Goal: Information Seeking & Learning: Learn about a topic

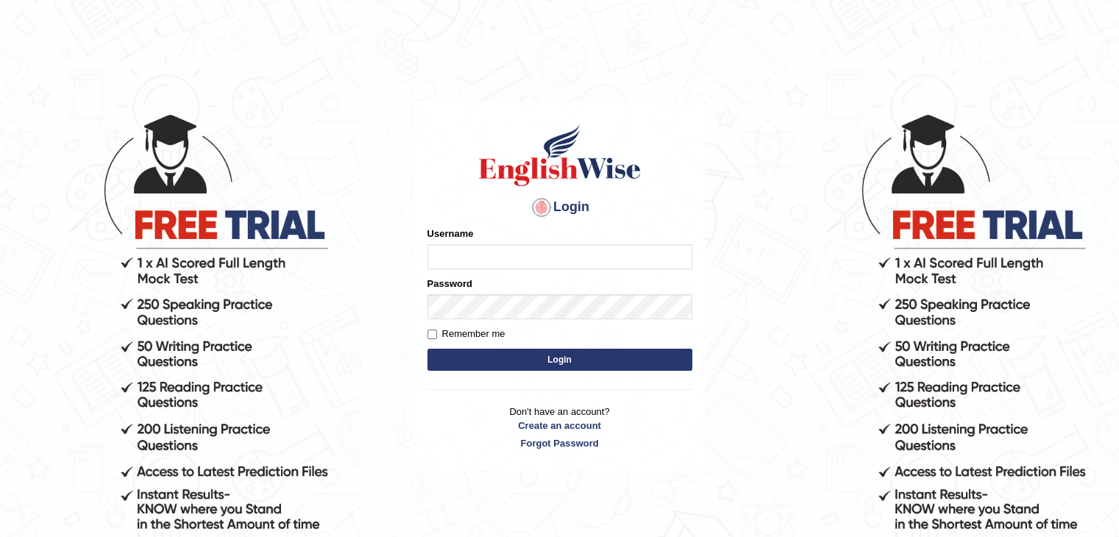
click at [471, 257] on input "Username" at bounding box center [560, 256] width 265 height 25
type input "nipenyogesh"
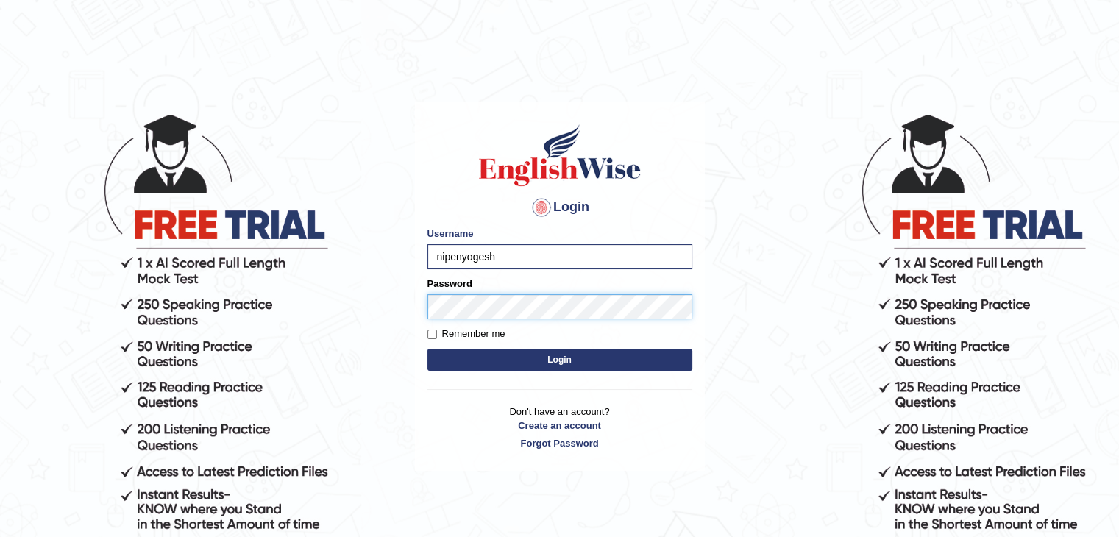
click at [428, 349] on button "Login" at bounding box center [560, 360] width 265 height 22
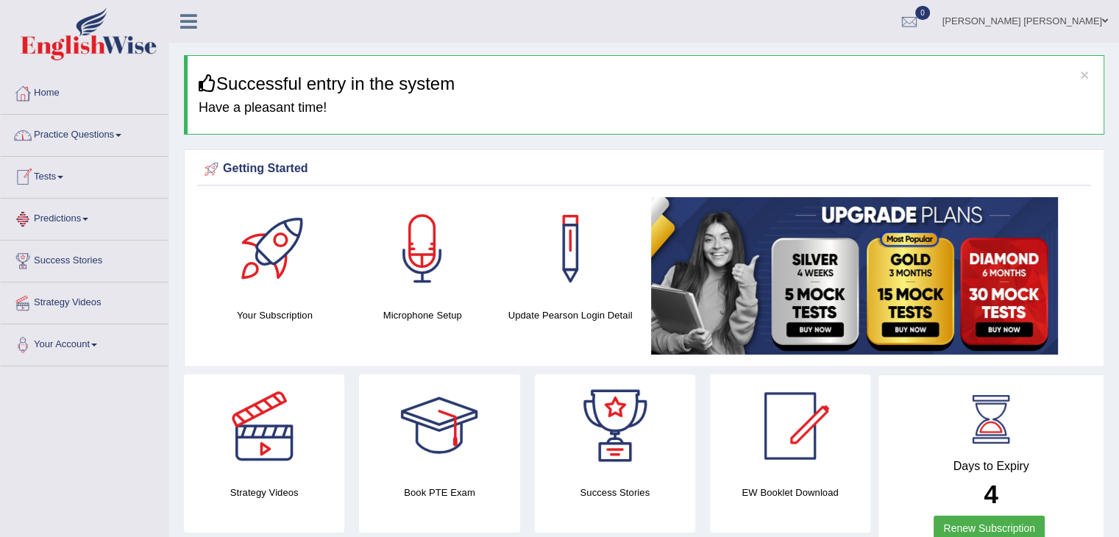
click at [78, 136] on link "Practice Questions" at bounding box center [85, 133] width 168 height 37
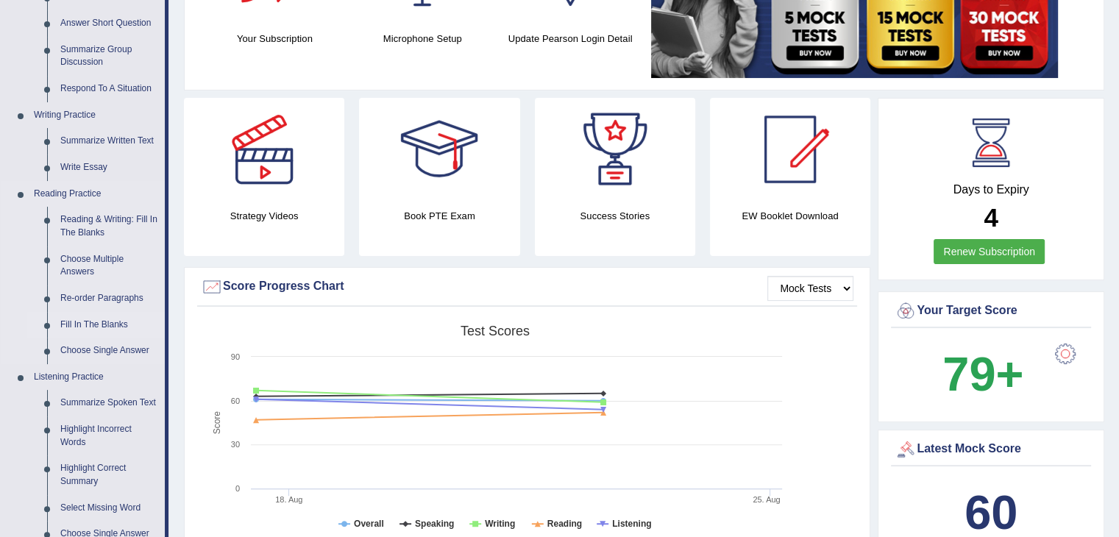
scroll to position [294, 0]
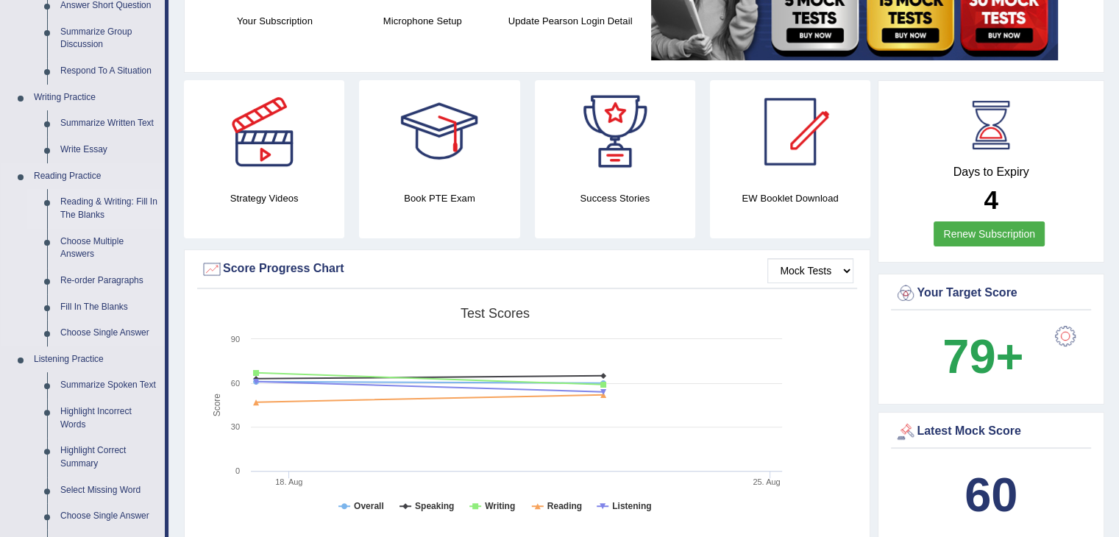
click at [82, 207] on link "Reading & Writing: Fill In The Blanks" at bounding box center [109, 208] width 111 height 39
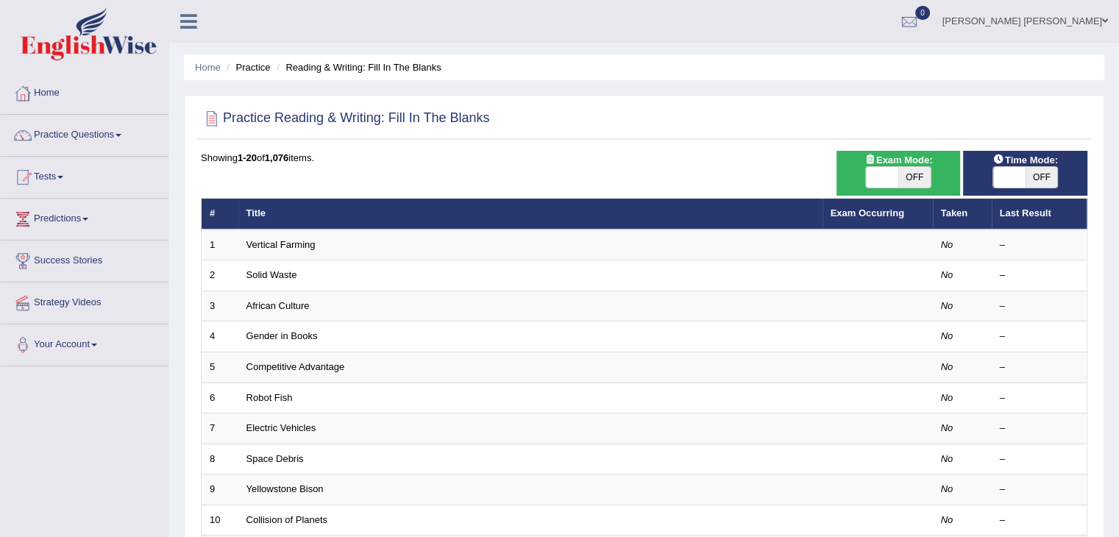
click at [901, 174] on span "OFF" at bounding box center [915, 177] width 32 height 21
checkbox input "true"
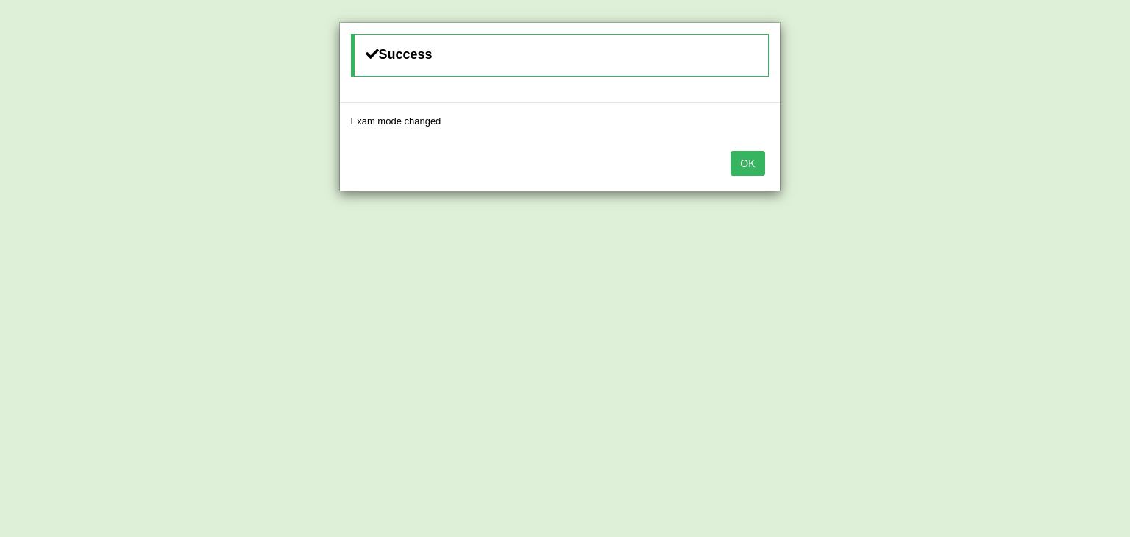
click at [742, 169] on button "OK" at bounding box center [748, 163] width 34 height 25
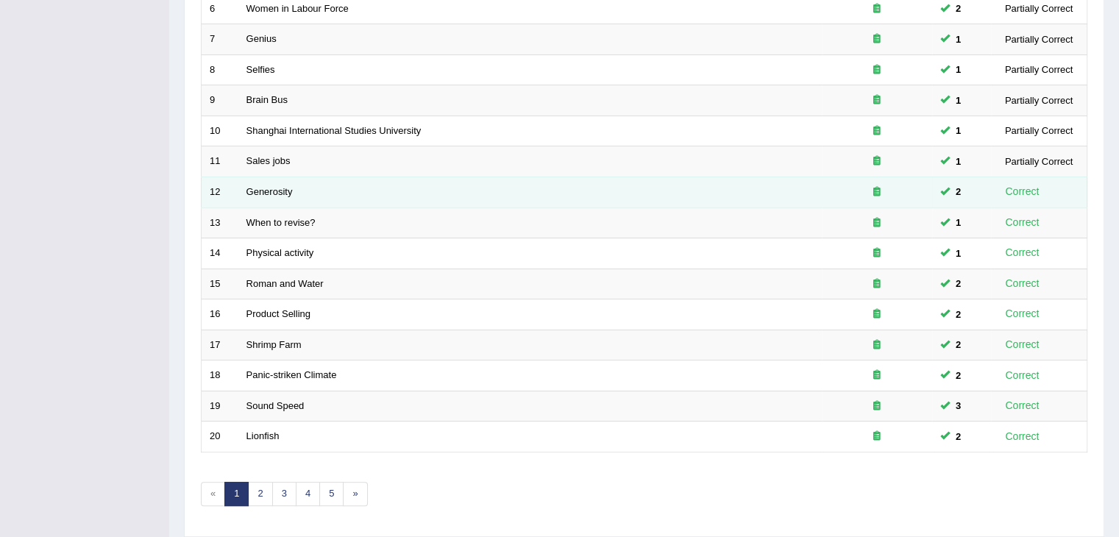
scroll to position [433, 0]
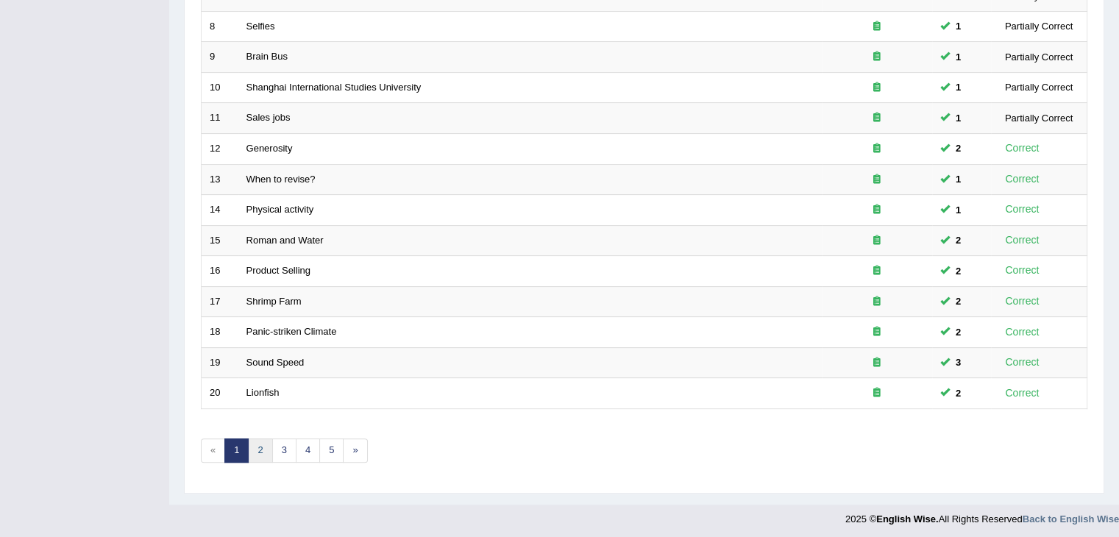
click at [262, 450] on link "2" at bounding box center [260, 451] width 24 height 24
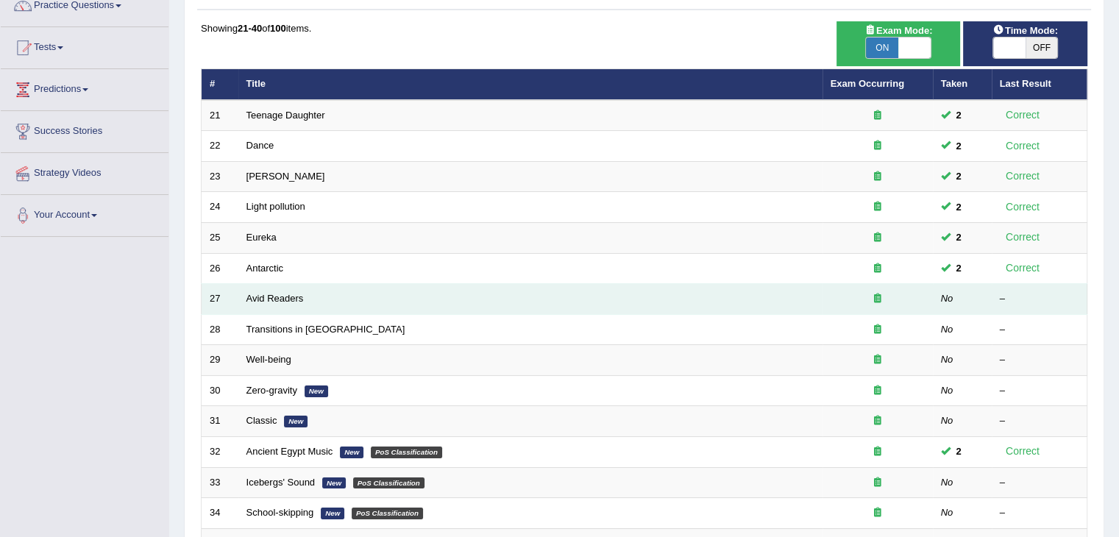
scroll to position [147, 0]
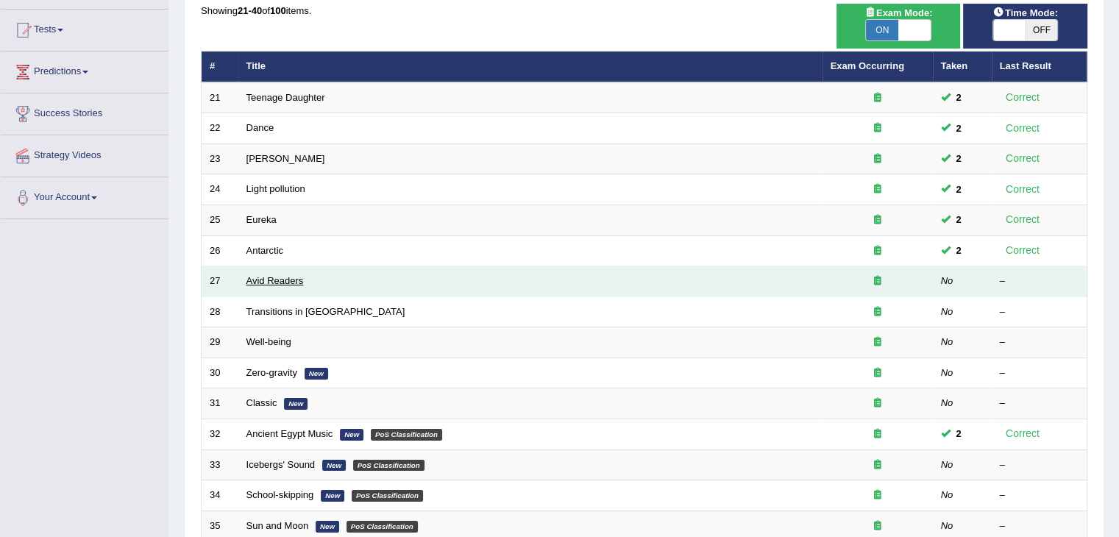
click at [282, 280] on link "Avid Readers" at bounding box center [275, 280] width 57 height 11
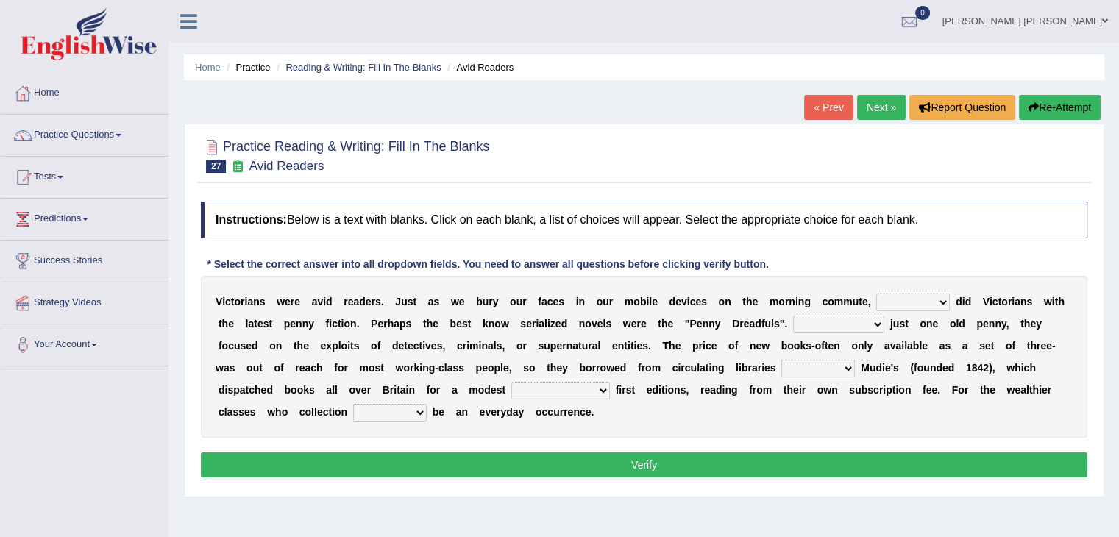
click at [901, 300] on select "either so too neither whether" at bounding box center [914, 303] width 74 height 18
select select "so too"
click at [877, 294] on select "either so too neither whether" at bounding box center [914, 303] width 74 height 18
click at [818, 319] on select "Costed Having costed Costing Cost" at bounding box center [838, 325] width 91 height 18
select select "Costed"
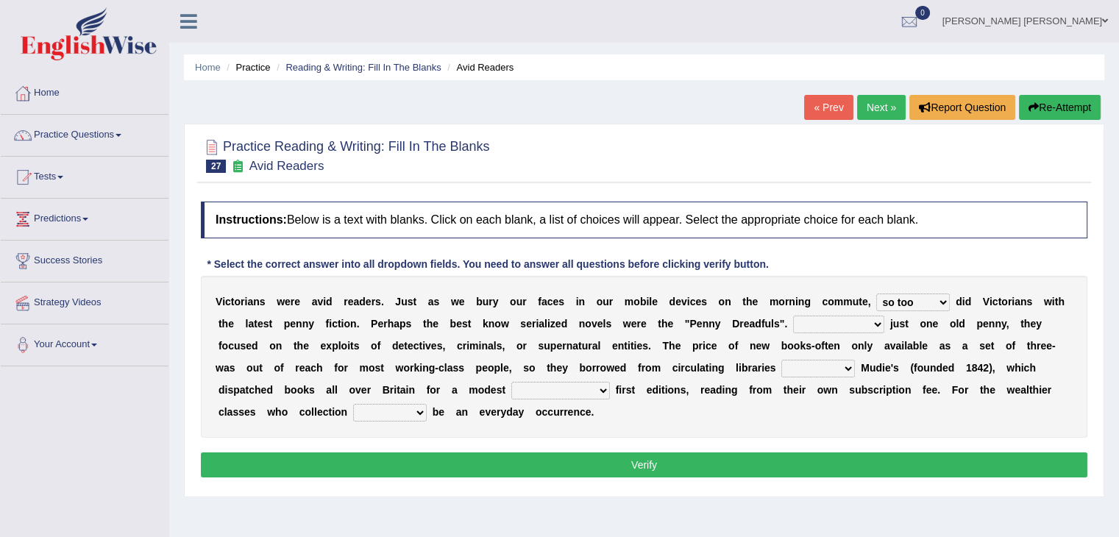
click at [793, 316] on select "Costed Having costed Costing Cost" at bounding box center [838, 325] width 91 height 18
click at [821, 371] on select "such as other than that is as to" at bounding box center [819, 369] width 74 height 18
select select "such as"
click at [782, 360] on select "such as other than that is as to" at bounding box center [819, 369] width 74 height 18
click at [835, 363] on select "such as other than that is as to" at bounding box center [819, 369] width 74 height 18
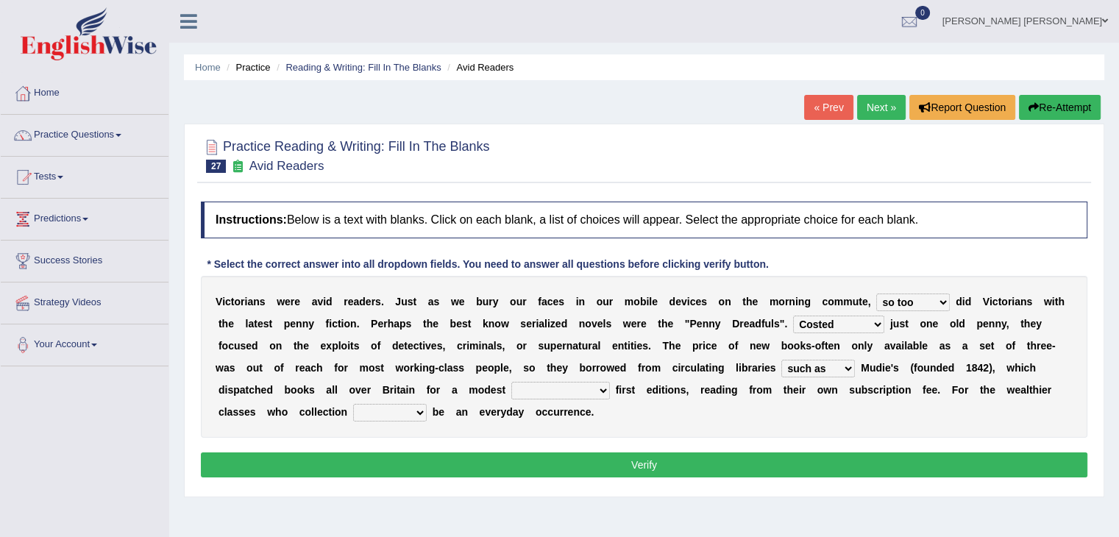
click at [868, 369] on b "M" at bounding box center [865, 368] width 9 height 12
click at [588, 398] on div "V i c t o r i a n s w e r e a v i d r e a d e r s . J u s t a s w e b u r y o u…" at bounding box center [644, 357] width 887 height 162
select select "could afford"
click at [511, 382] on select "could afford afford having afforded affording" at bounding box center [560, 391] width 99 height 18
click at [392, 411] on select "would could should did" at bounding box center [390, 413] width 74 height 18
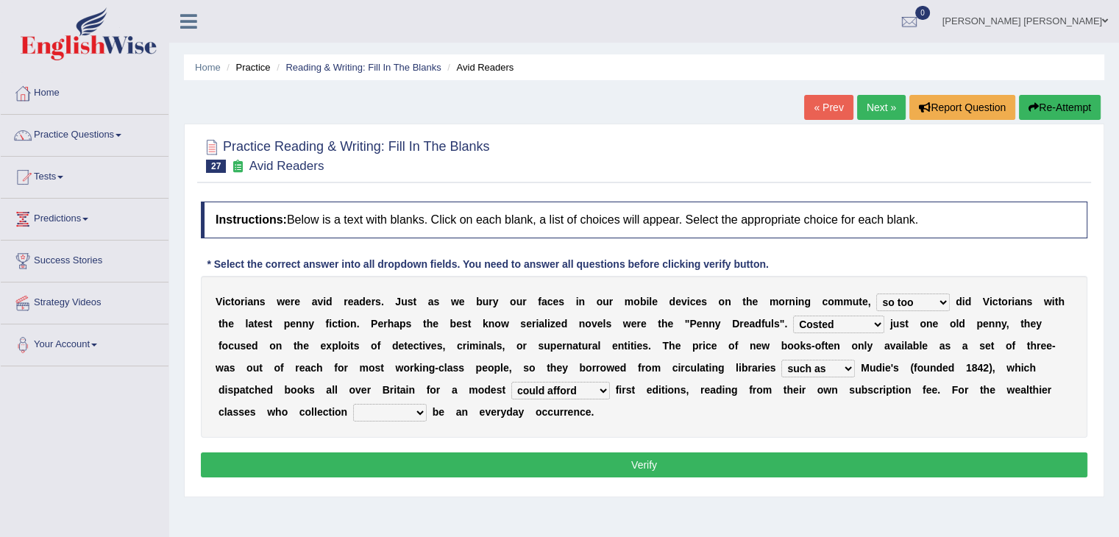
select select "could"
click at [353, 404] on select "would could should did" at bounding box center [390, 413] width 74 height 18
click at [376, 464] on button "Verify" at bounding box center [644, 465] width 887 height 25
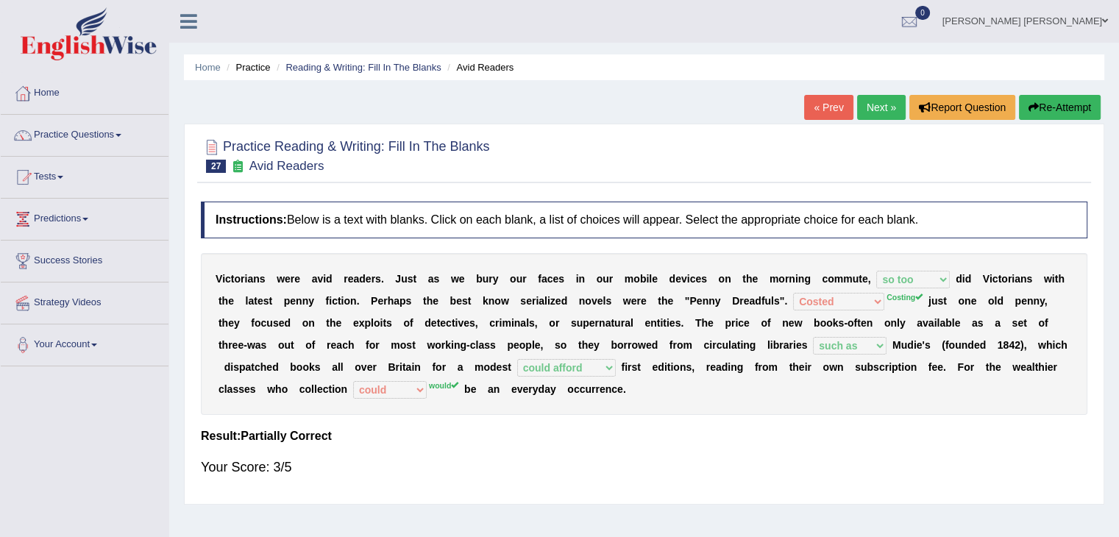
click at [1060, 108] on button "Re-Attempt" at bounding box center [1060, 107] width 82 height 25
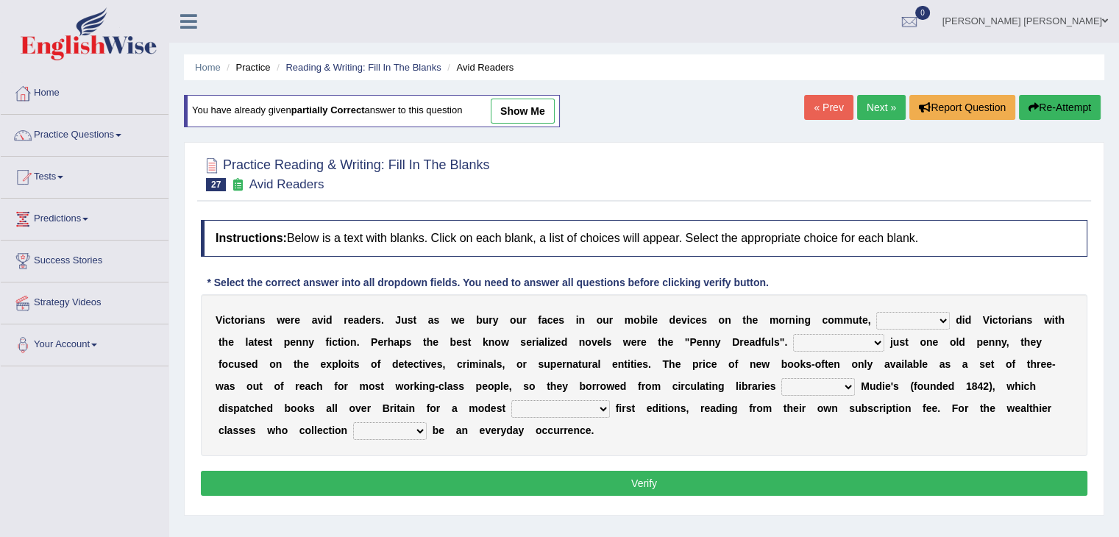
select select "so too"
click at [877, 312] on select "either so too neither whether" at bounding box center [914, 321] width 74 height 18
click at [849, 335] on select "Costed Having costed Costing Cost" at bounding box center [838, 343] width 91 height 18
select select "Costing"
click at [793, 334] on select "Costed Having costed Costing Cost" at bounding box center [838, 343] width 91 height 18
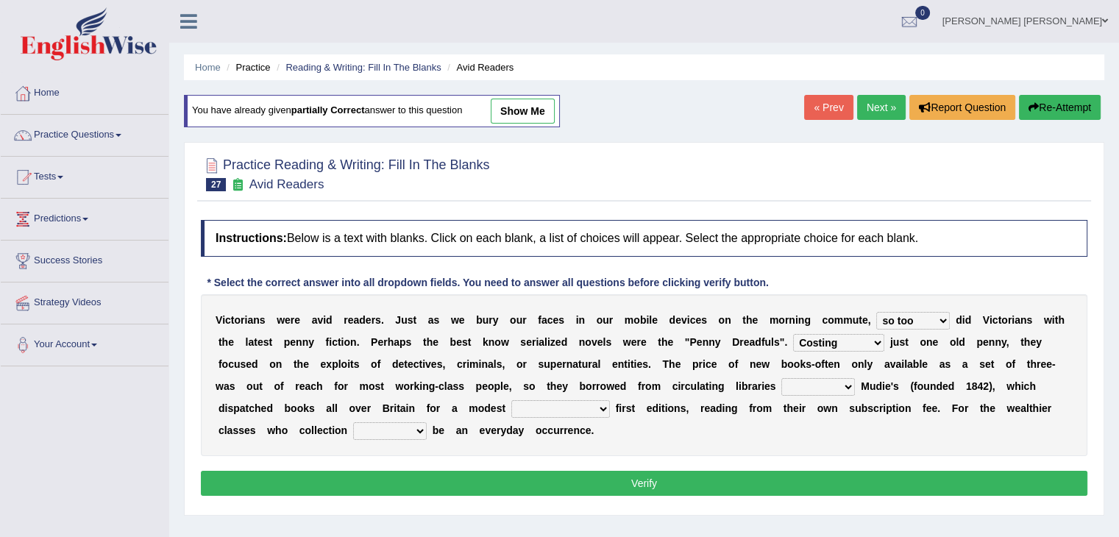
click at [784, 385] on select "such as other than that is as to" at bounding box center [819, 387] width 74 height 18
select select "such as"
click at [782, 378] on select "such as other than that is as to" at bounding box center [819, 387] width 74 height 18
click at [537, 404] on select "could afford afford having afforded affording" at bounding box center [560, 409] width 99 height 18
select select "could afford"
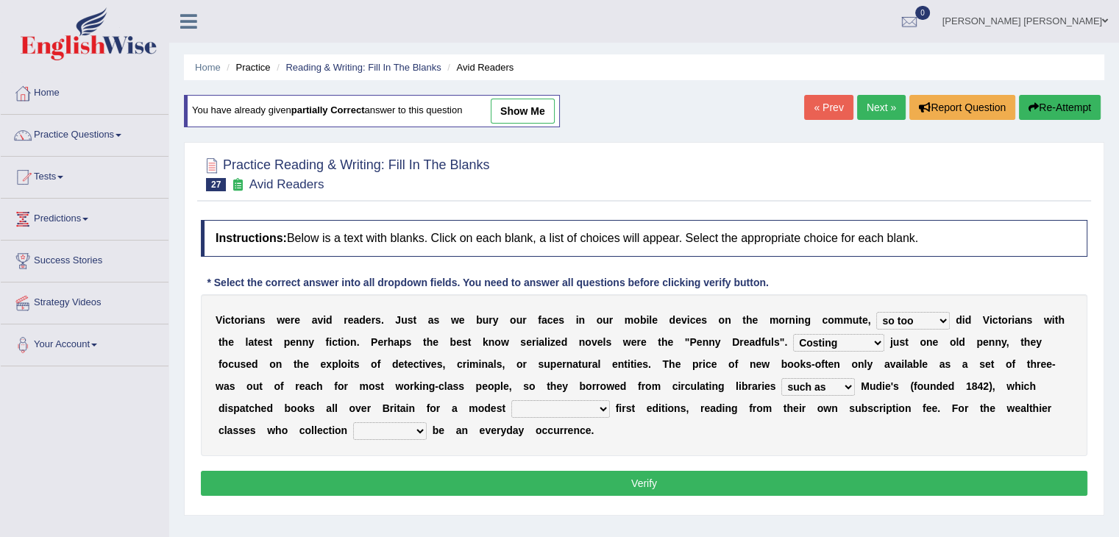
click at [511, 400] on select "could afford afford having afforded affording" at bounding box center [560, 409] width 99 height 18
click at [398, 431] on select "would could should did" at bounding box center [390, 431] width 74 height 18
select select "would"
click at [353, 422] on select "would could should did" at bounding box center [390, 431] width 74 height 18
click at [404, 481] on button "Verify" at bounding box center [644, 483] width 887 height 25
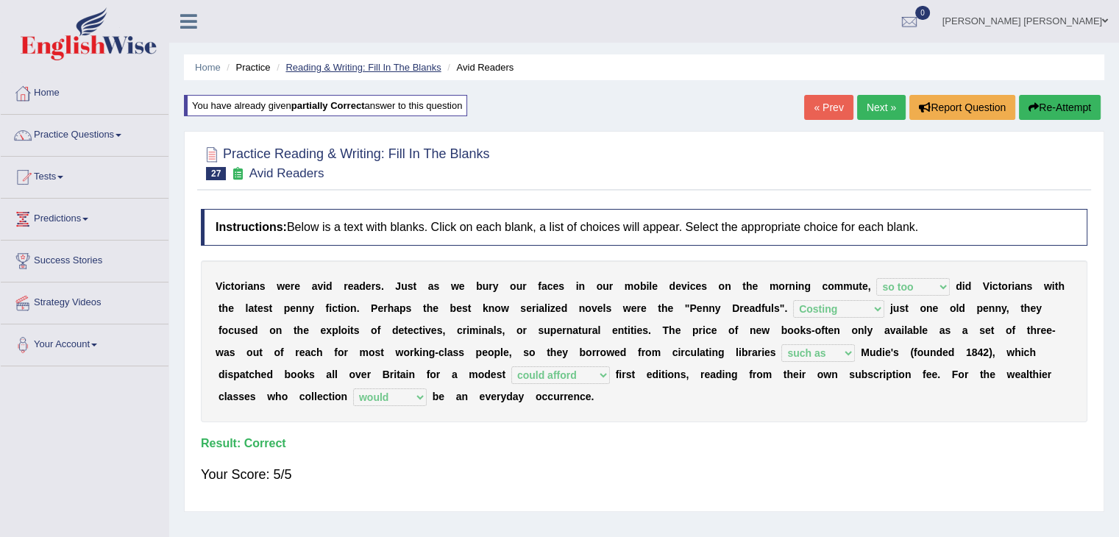
click at [364, 65] on link "Reading & Writing: Fill In The Blanks" at bounding box center [363, 67] width 155 height 11
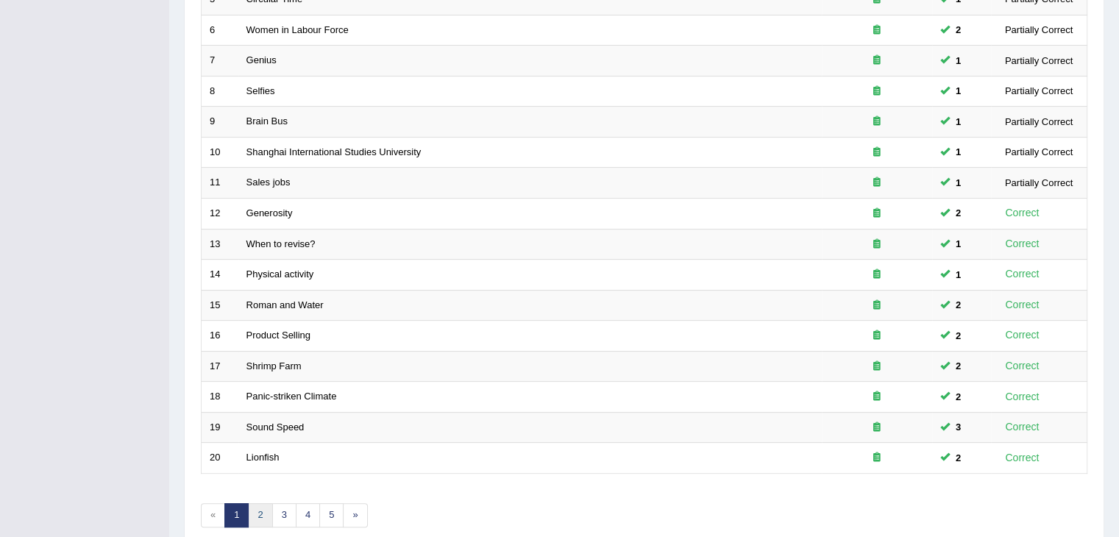
click at [257, 510] on link "2" at bounding box center [260, 515] width 24 height 24
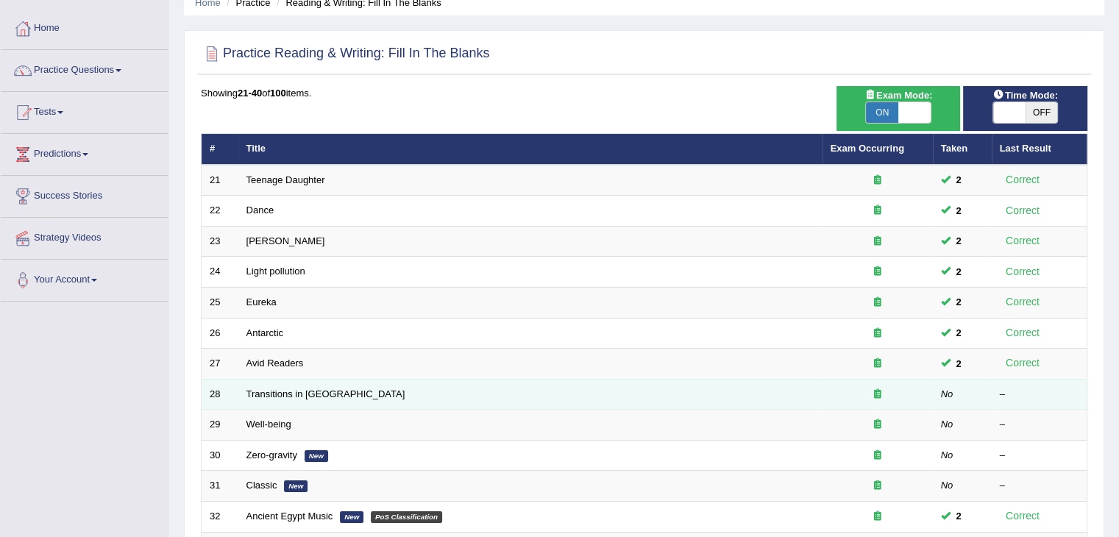
scroll to position [74, 0]
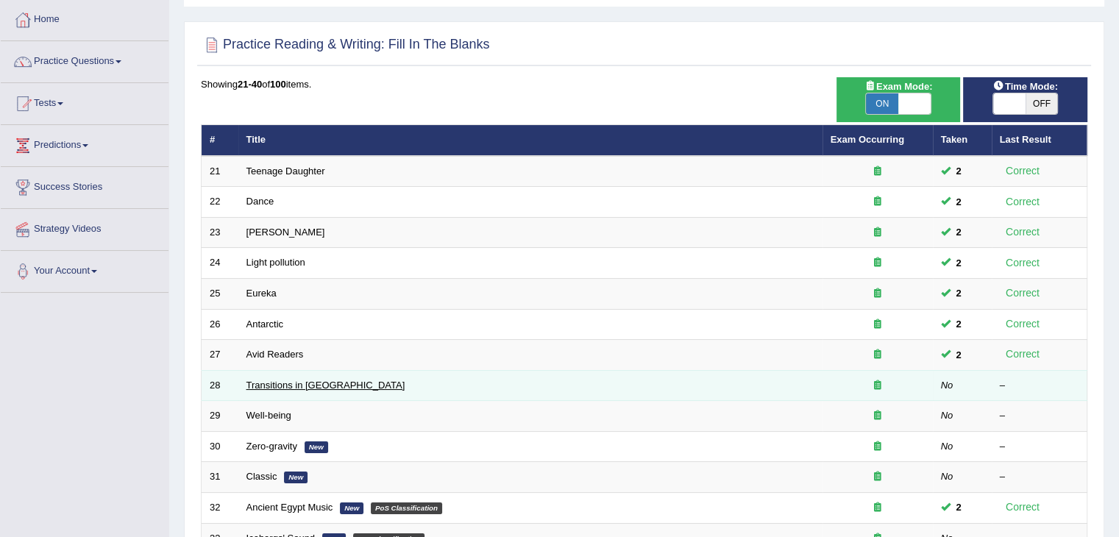
click at [284, 385] on link "Transitions in [GEOGRAPHIC_DATA]" at bounding box center [326, 385] width 159 height 11
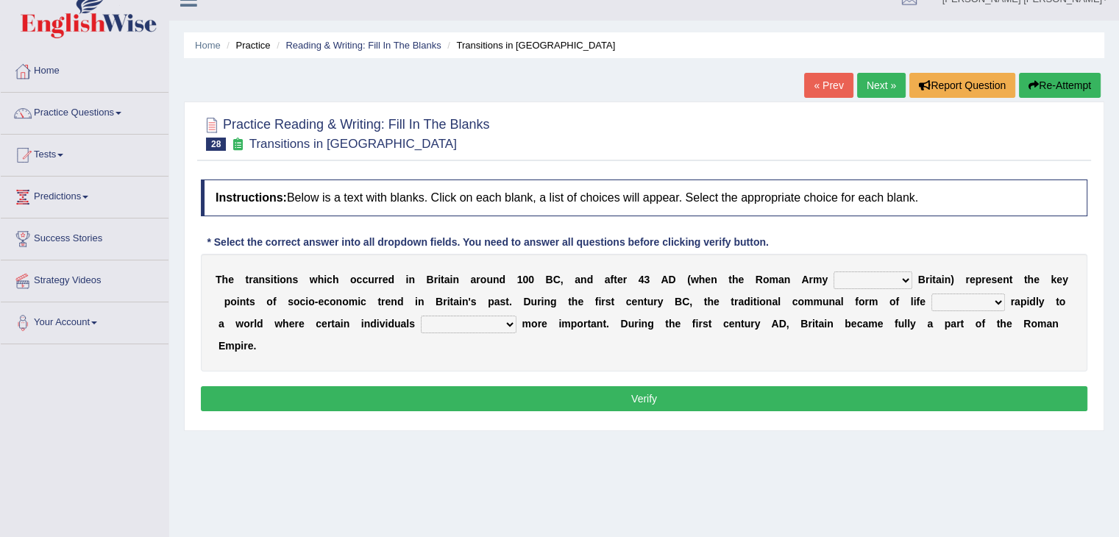
scroll to position [74, 0]
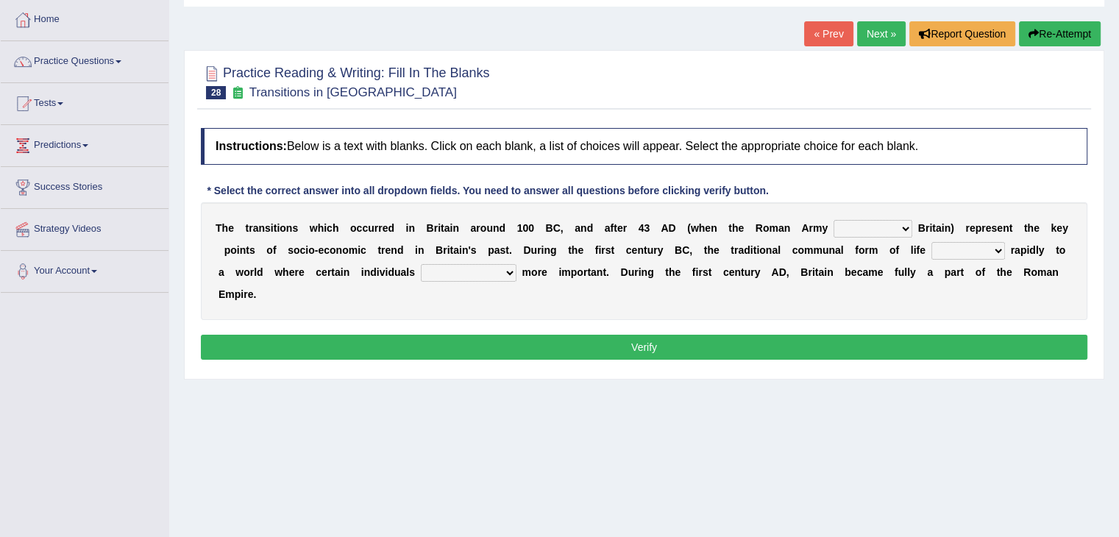
click at [872, 227] on select "purported pursued enlightened invaded" at bounding box center [873, 229] width 79 height 18
select select "invaded"
click at [834, 220] on select "purported pursued enlightened invaded" at bounding box center [873, 229] width 79 height 18
click at [962, 249] on select "withdrew shaped awarded shifted" at bounding box center [969, 251] width 74 height 18
select select "shifted"
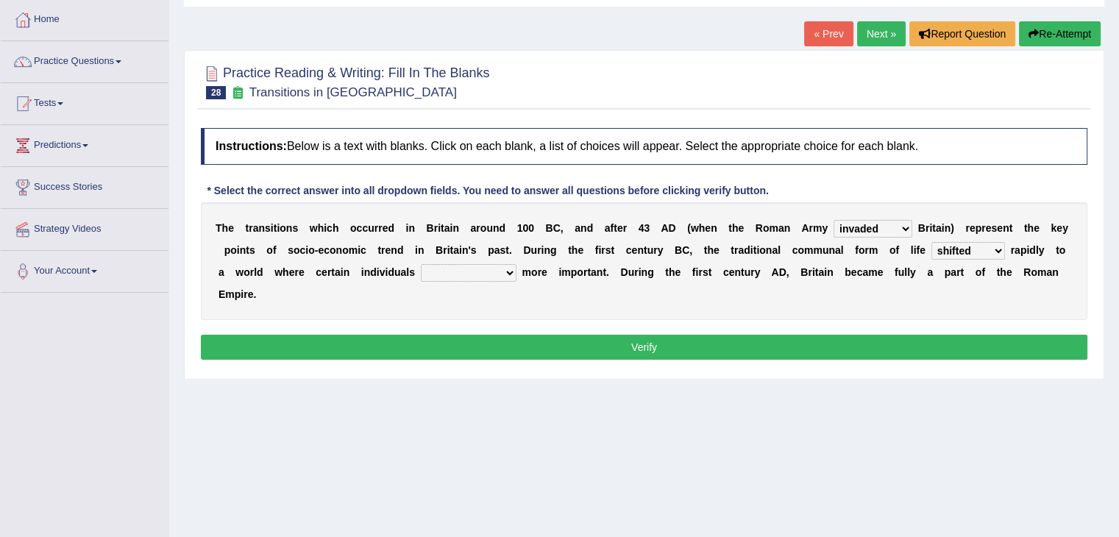
click at [932, 242] on select "withdrew shaped awarded shifted" at bounding box center [969, 251] width 74 height 18
click at [465, 269] on select "became become having become becoming" at bounding box center [469, 273] width 96 height 18
select select "became"
click at [421, 264] on select "became become having become becoming" at bounding box center [469, 273] width 96 height 18
click at [466, 342] on button "Verify" at bounding box center [644, 347] width 887 height 25
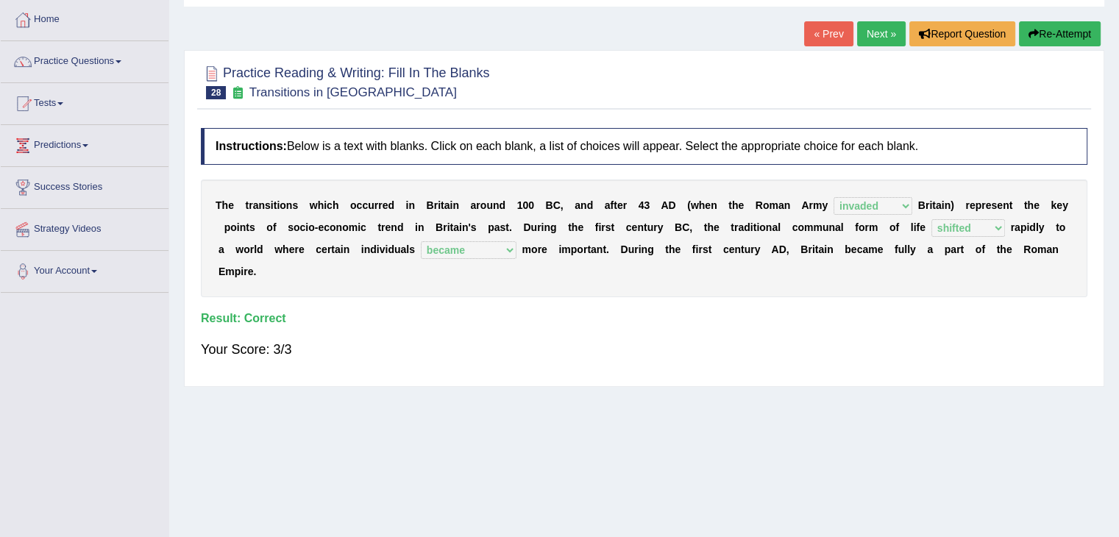
scroll to position [0, 0]
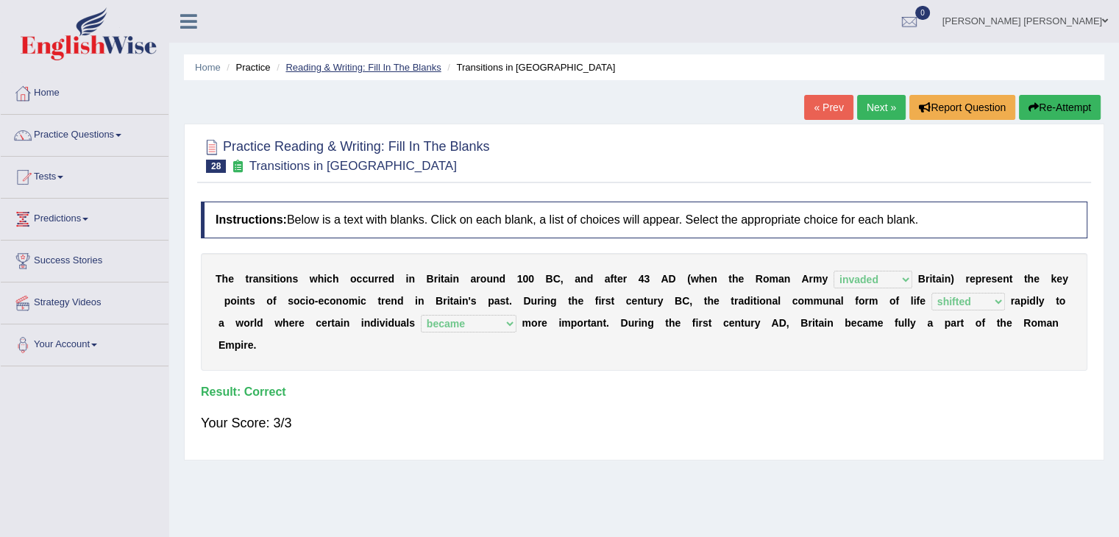
click at [389, 65] on link "Reading & Writing: Fill In The Blanks" at bounding box center [363, 67] width 155 height 11
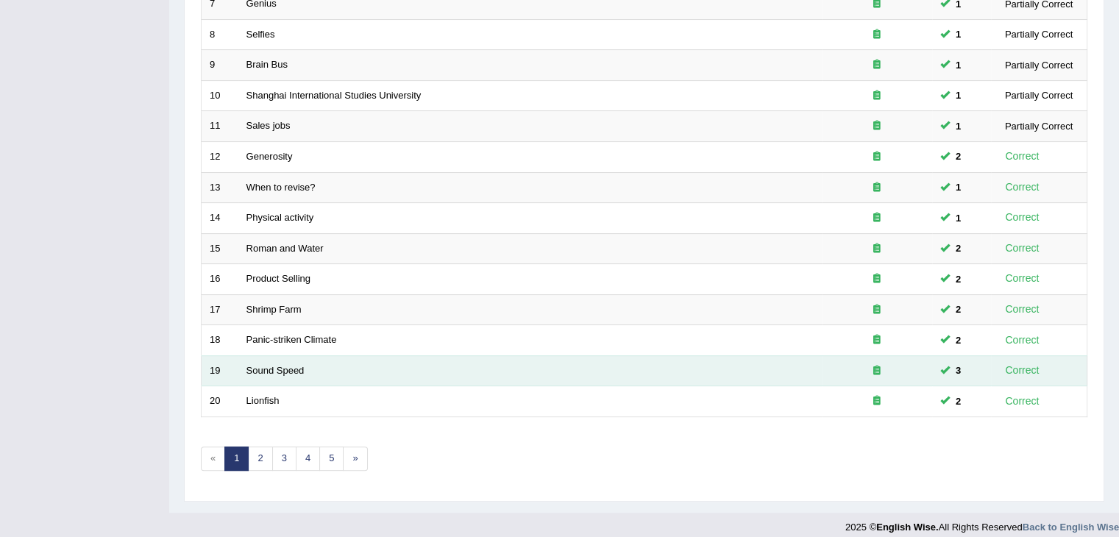
scroll to position [433, 0]
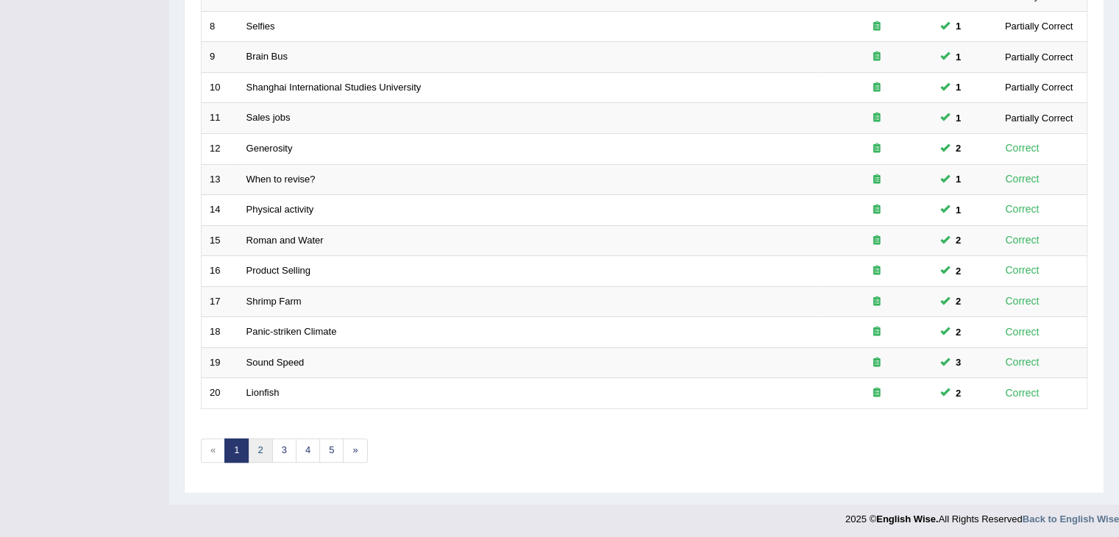
click at [261, 445] on link "2" at bounding box center [260, 451] width 24 height 24
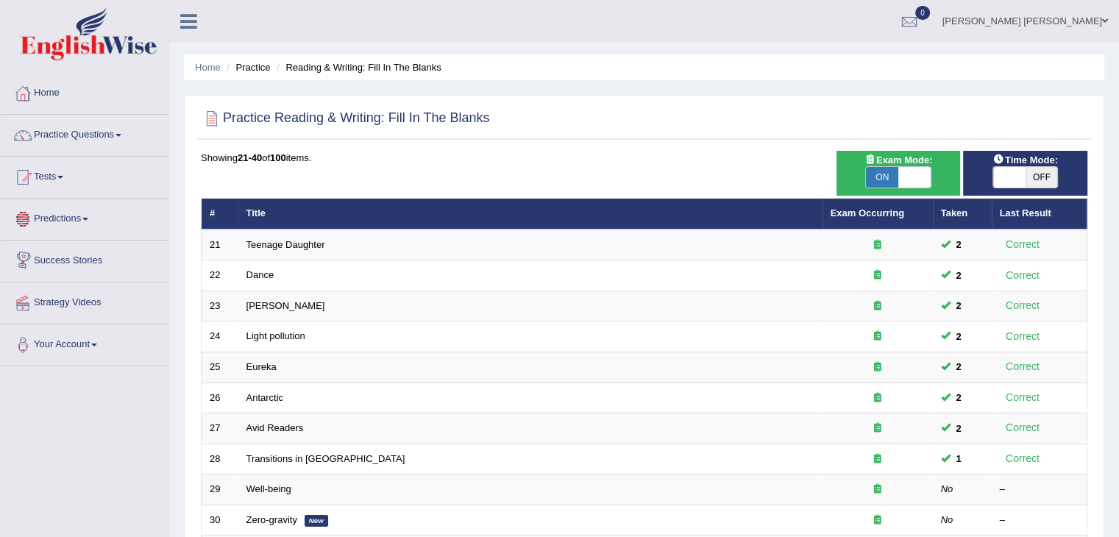
click at [77, 219] on link "Predictions" at bounding box center [85, 217] width 168 height 37
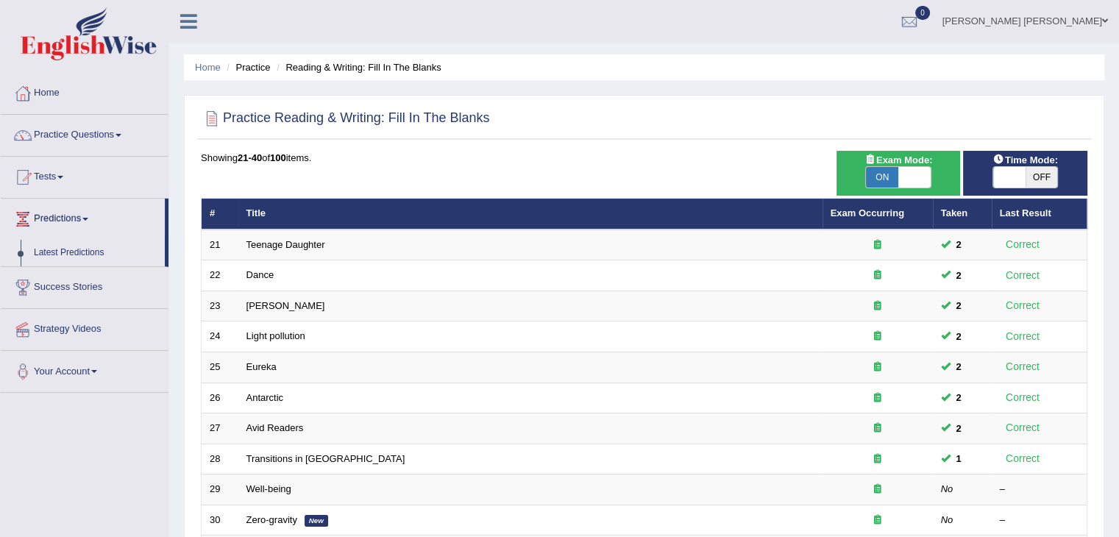
click at [191, 213] on div "Practice Reading & Writing: Fill In The Blanks Time Mode: ON OFF Exam Mode: ON …" at bounding box center [644, 511] width 921 height 832
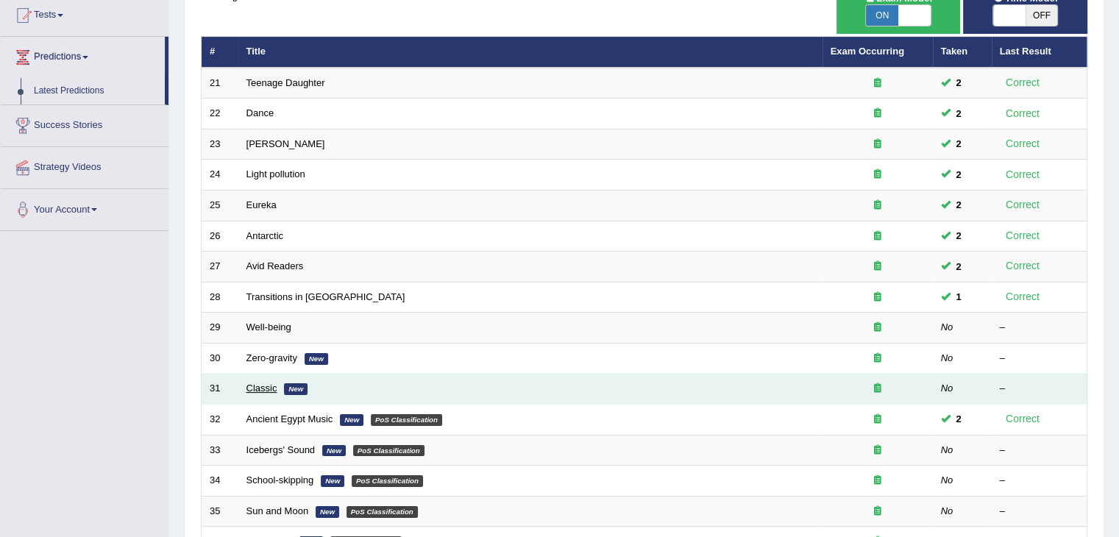
scroll to position [212, 0]
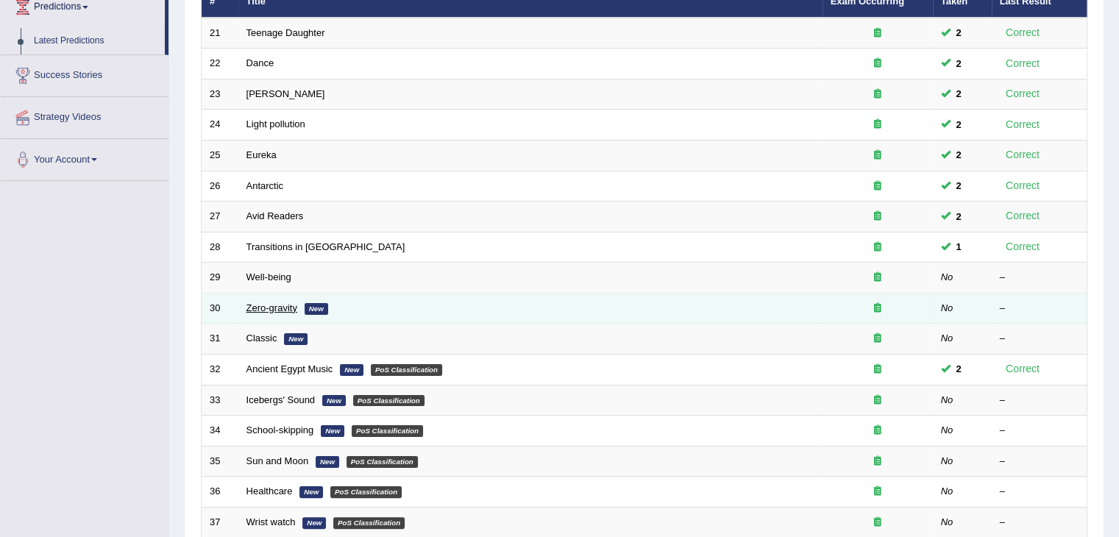
click at [263, 305] on link "Zero-gravity" at bounding box center [272, 307] width 51 height 11
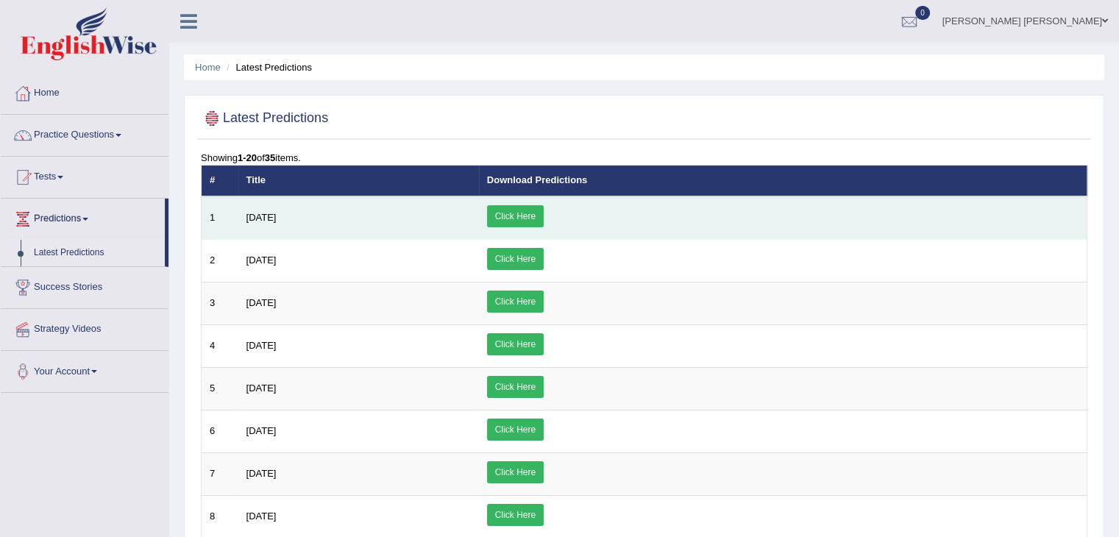
click at [544, 216] on link "Click Here" at bounding box center [515, 216] width 57 height 22
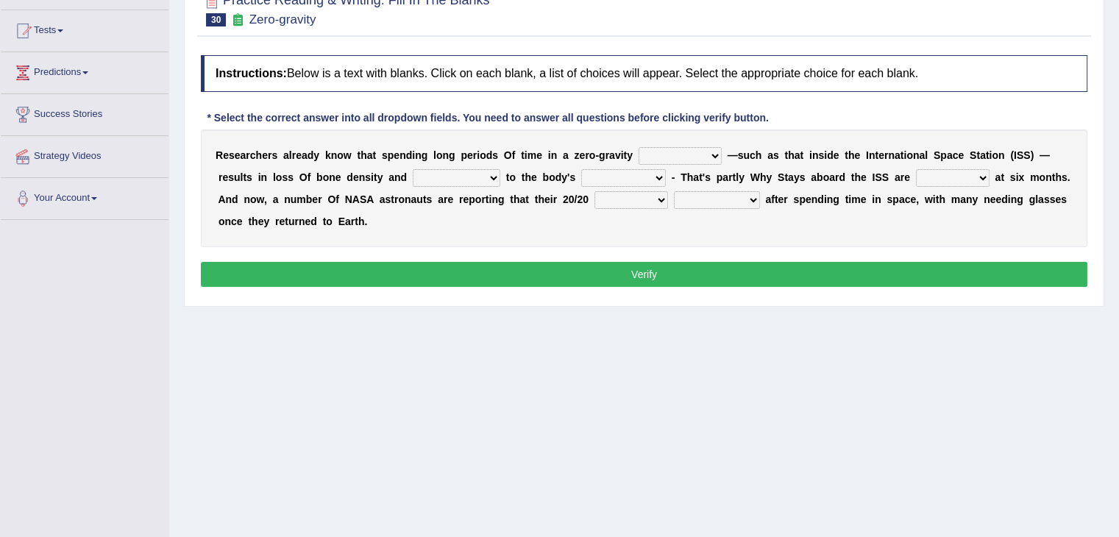
scroll to position [147, 0]
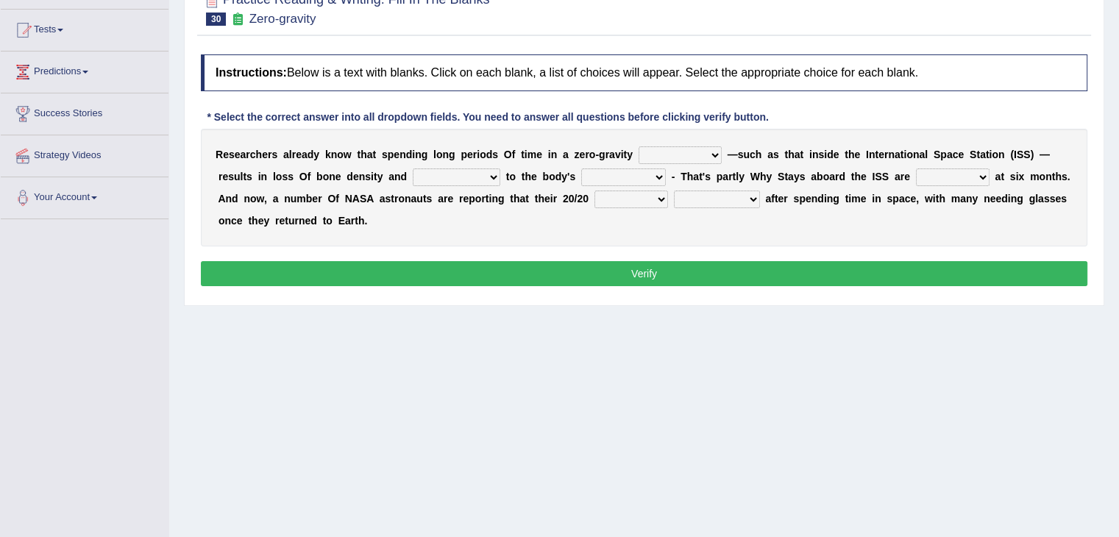
click at [683, 152] on select "planet weather climate environment" at bounding box center [680, 155] width 83 height 18
select select "environment"
click at [639, 146] on select "planet weather climate environment" at bounding box center [680, 155] width 83 height 18
click at [437, 177] on select "enhancement damage gain recovery" at bounding box center [457, 178] width 88 height 18
select select "damage"
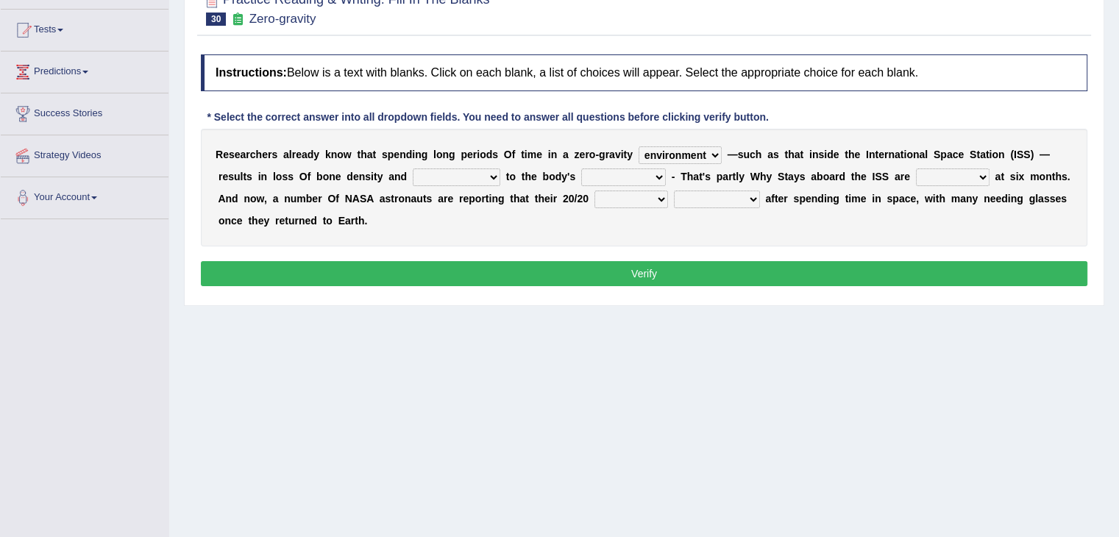
click at [413, 169] on select "enhancement damage gain recovery" at bounding box center [457, 178] width 88 height 18
click at [613, 178] on select "muscles flexibility development action" at bounding box center [623, 178] width 85 height 18
select select "muscles"
click at [581, 169] on select "muscles flexibility development action" at bounding box center [623, 178] width 85 height 18
click at [933, 175] on select "allowed excessive timed restricted" at bounding box center [953, 178] width 74 height 18
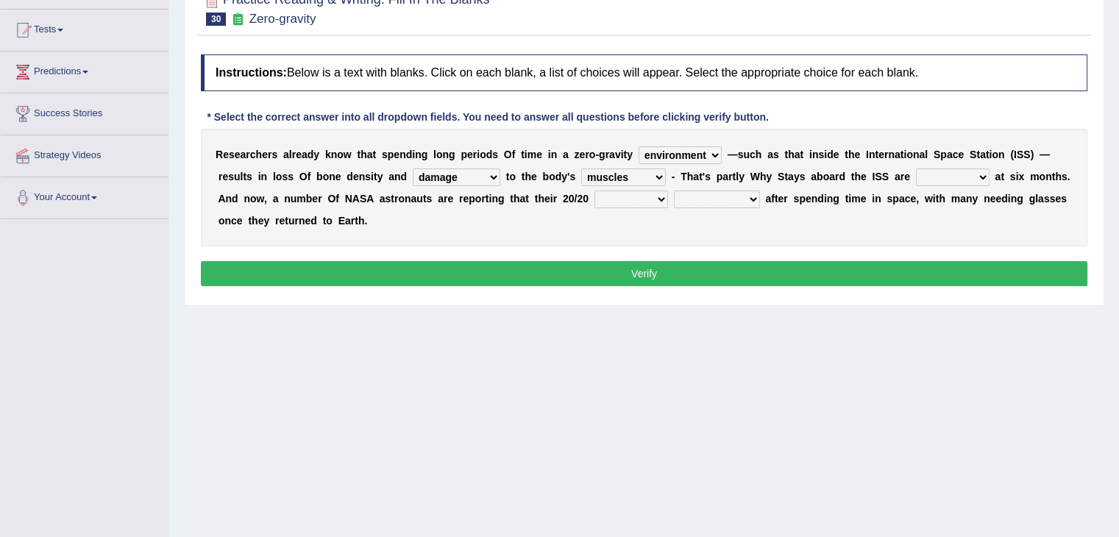
select select "restricted"
click at [916, 169] on select "allowed excessive timed restricted" at bounding box center [953, 178] width 74 height 18
click at [618, 198] on select "voices smelling vision hearing" at bounding box center [632, 200] width 74 height 18
click at [692, 194] on select "disappeared fatigue faded strengthened" at bounding box center [717, 200] width 86 height 18
click at [645, 197] on select "voices smelling vision hearing" at bounding box center [632, 200] width 74 height 18
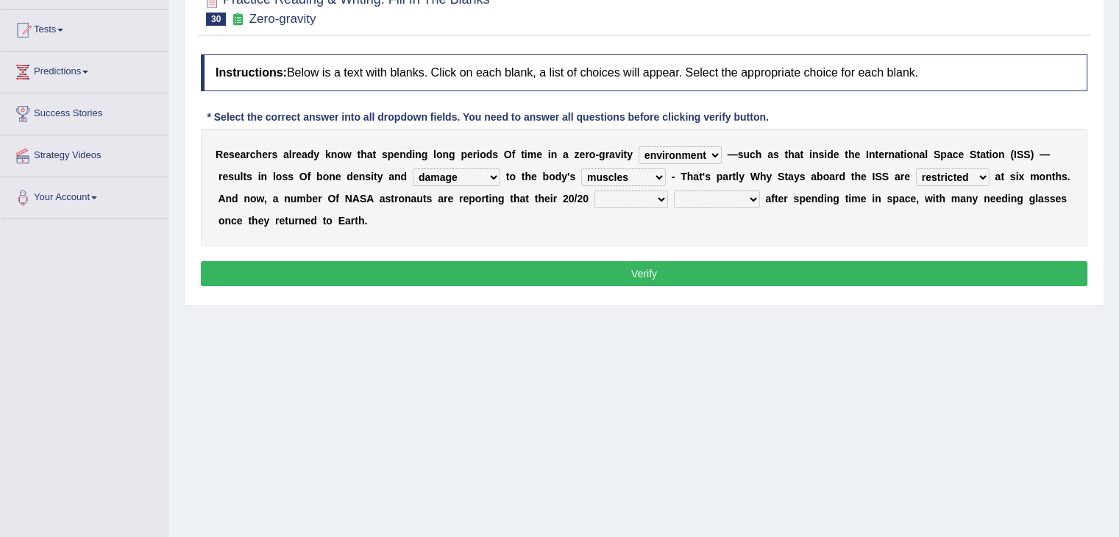
click at [694, 195] on select "disappeared fatigue faded strengthened" at bounding box center [717, 200] width 86 height 18
click at [648, 196] on select "voices smelling vision hearing" at bounding box center [632, 200] width 74 height 18
select select "vision"
click at [595, 191] on select "voices smelling vision hearing" at bounding box center [632, 200] width 74 height 18
click at [640, 201] on select "voices smelling vision hearing" at bounding box center [632, 200] width 74 height 18
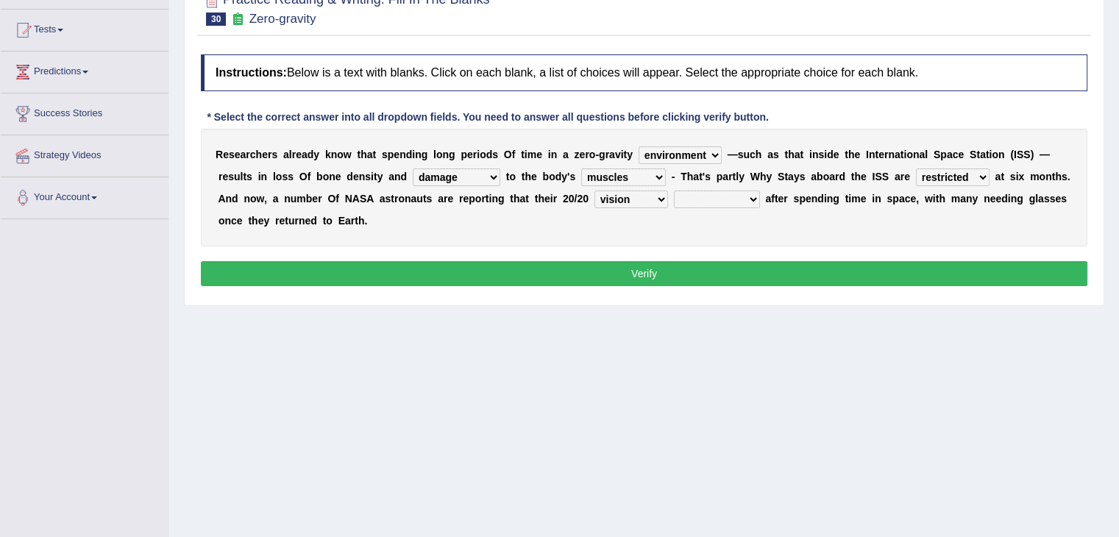
click at [693, 210] on div "R e s e a r c h e r s a l r e a d y k n o w t h a t s p e n d i n g l o n g p e…" at bounding box center [644, 188] width 887 height 118
click at [701, 199] on select "disappeared fatigue faded strengthened" at bounding box center [717, 200] width 86 height 18
select select "faded"
click at [674, 191] on select "disappeared fatigue faded strengthened" at bounding box center [717, 200] width 86 height 18
click at [628, 274] on button "Verify" at bounding box center [644, 273] width 887 height 25
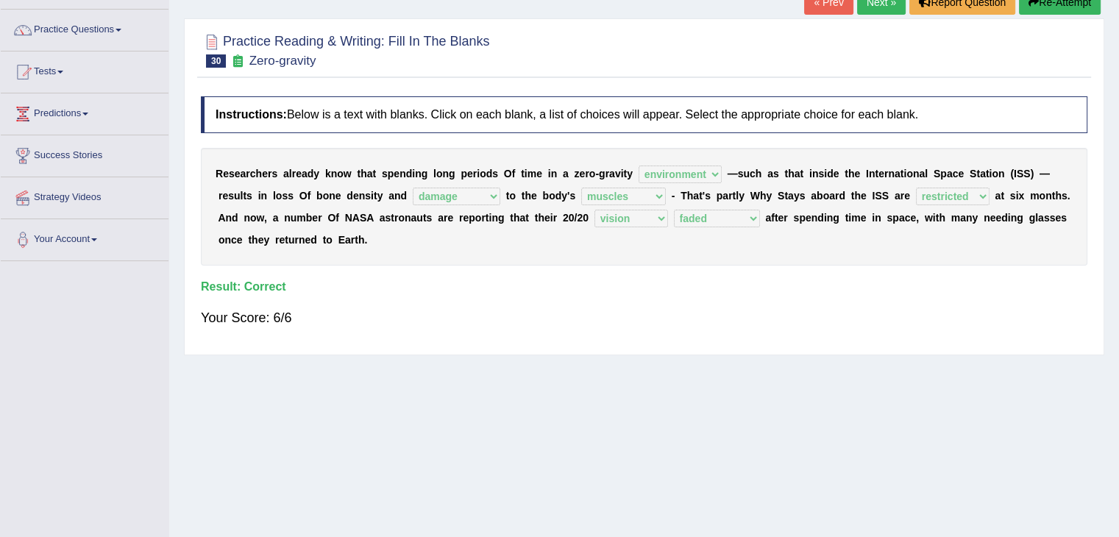
scroll to position [0, 0]
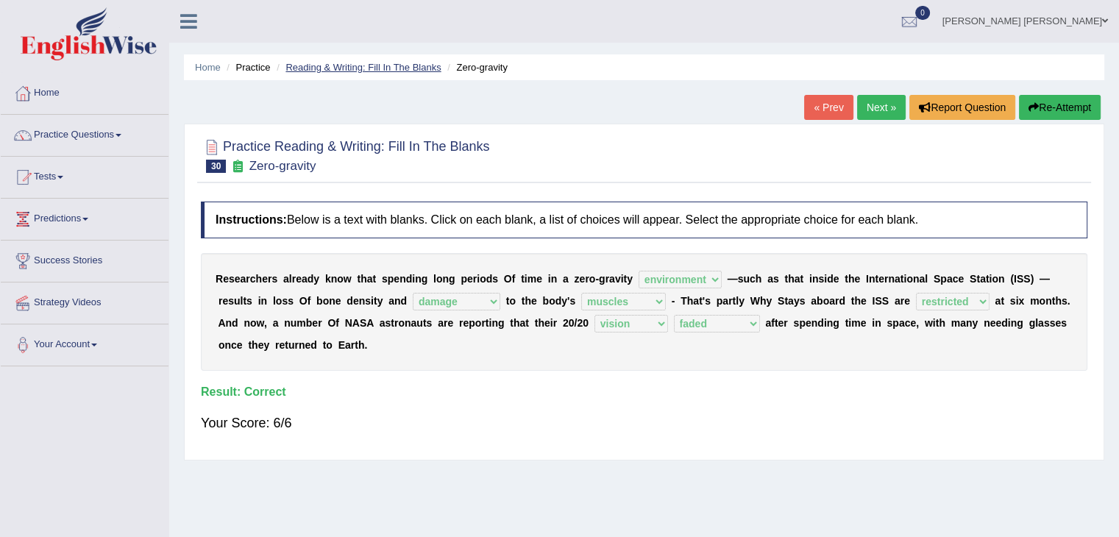
click at [426, 67] on link "Reading & Writing: Fill In The Blanks" at bounding box center [363, 67] width 155 height 11
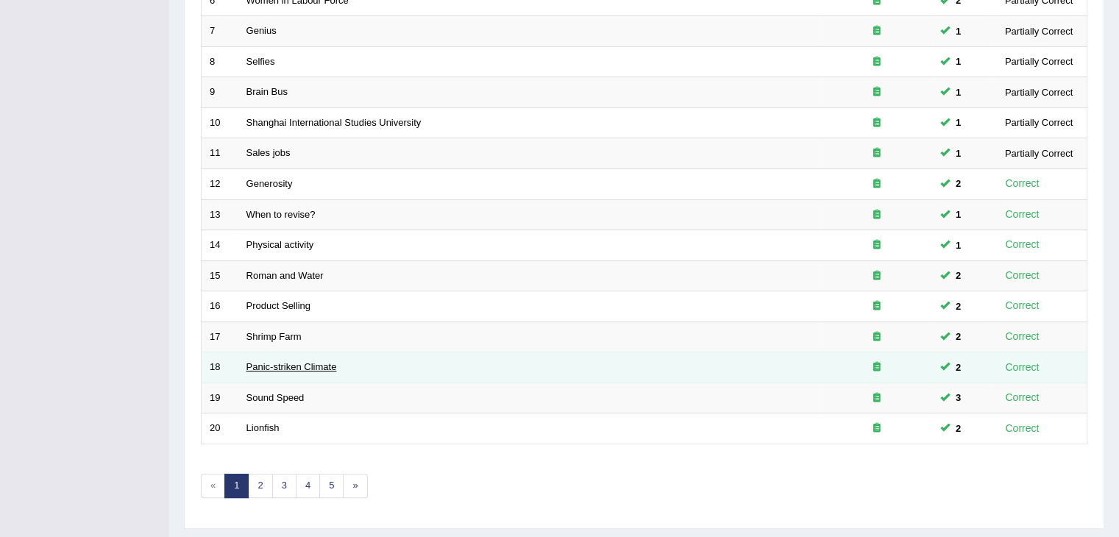
scroll to position [433, 0]
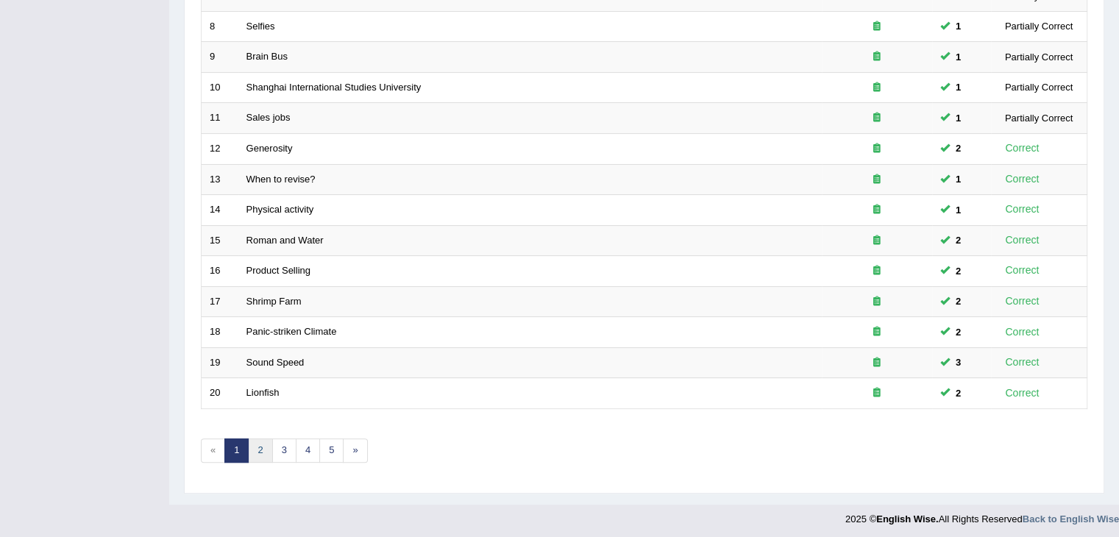
click at [261, 445] on link "2" at bounding box center [260, 451] width 24 height 24
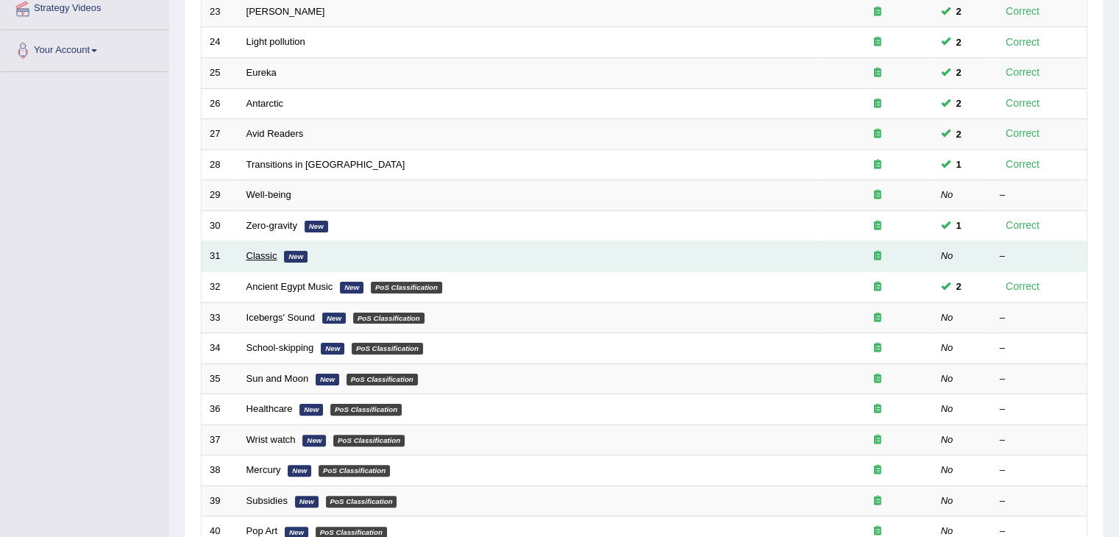
click at [262, 254] on link "Classic" at bounding box center [262, 255] width 31 height 11
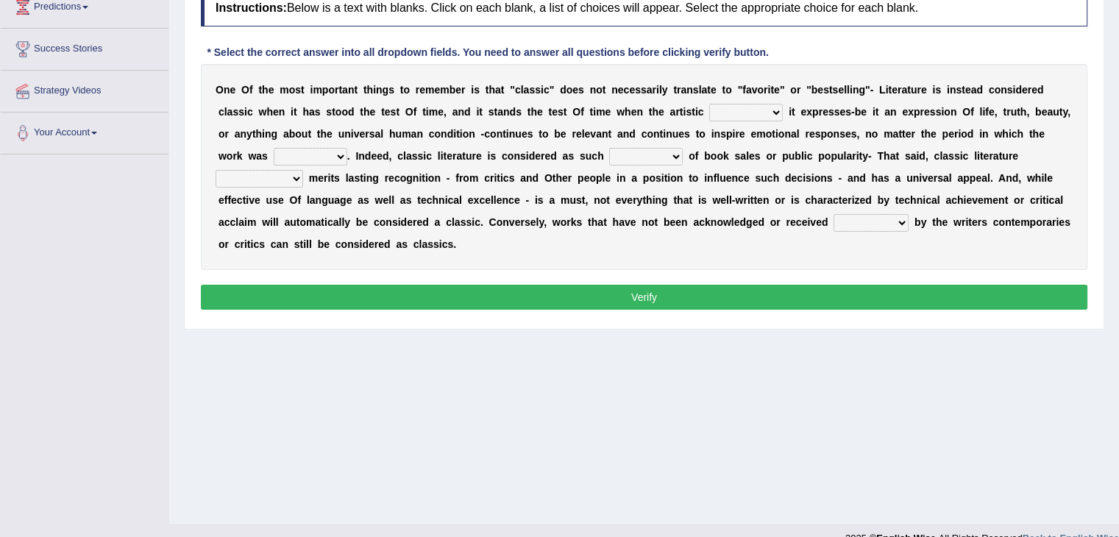
scroll to position [221, 0]
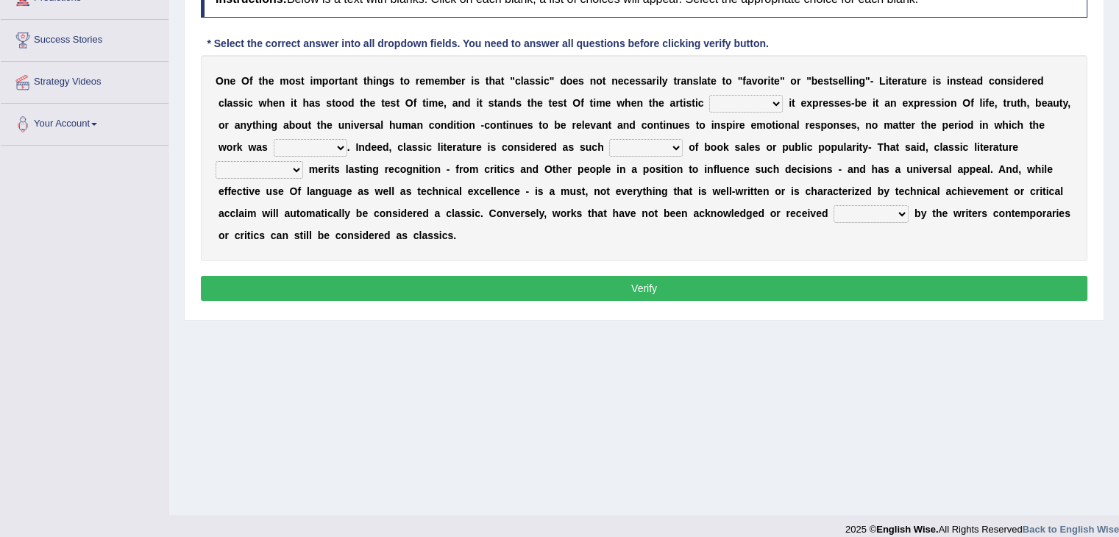
click at [740, 101] on select "quality facade bid clime" at bounding box center [746, 104] width 74 height 18
select select "quality"
click at [709, 95] on select "quality facade bid clime" at bounding box center [746, 104] width 74 height 18
click at [320, 146] on select "written writing write to write" at bounding box center [311, 148] width 74 height 18
select select "written"
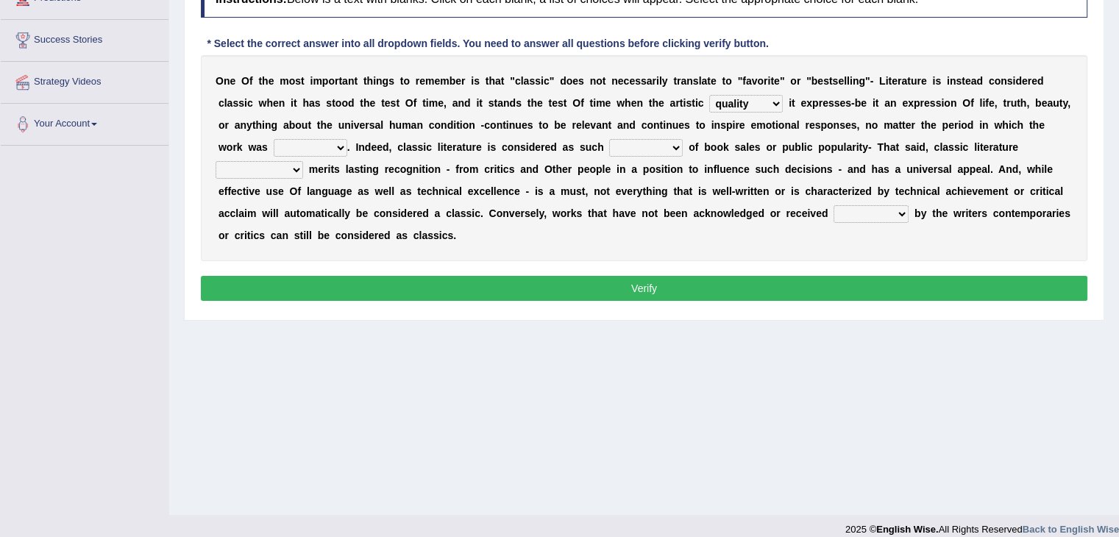
click at [274, 139] on select "written writing write to write" at bounding box center [311, 148] width 74 height 18
click at [417, 152] on div "O n e O f t h e m o s t i m p o r t a n t t h i n g s t o r e m e m b e r i s t…" at bounding box center [644, 158] width 887 height 206
click at [655, 147] on select "careless devoid lacking regardless" at bounding box center [646, 148] width 74 height 18
select select "regardless"
click at [609, 139] on select "careless devoid lacking regardless" at bounding box center [646, 148] width 74 height 18
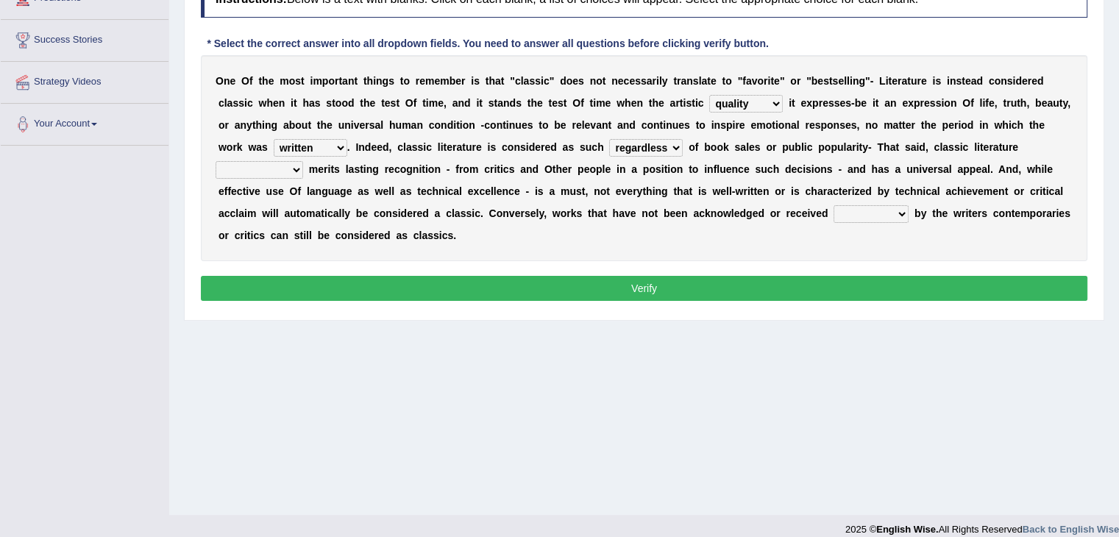
click at [249, 174] on select "exclusively usually merely consequently" at bounding box center [260, 170] width 88 height 18
select select "merely"
click at [216, 161] on select "exclusively usually merely consequently" at bounding box center [260, 170] width 88 height 18
click at [865, 211] on select "imposingly positively efficiently arguably" at bounding box center [871, 214] width 75 height 18
click at [895, 180] on div "O n e O f t h e m o s t i m p o r t a n t t h i n g s t o r e m e m b e r i s t…" at bounding box center [644, 158] width 887 height 206
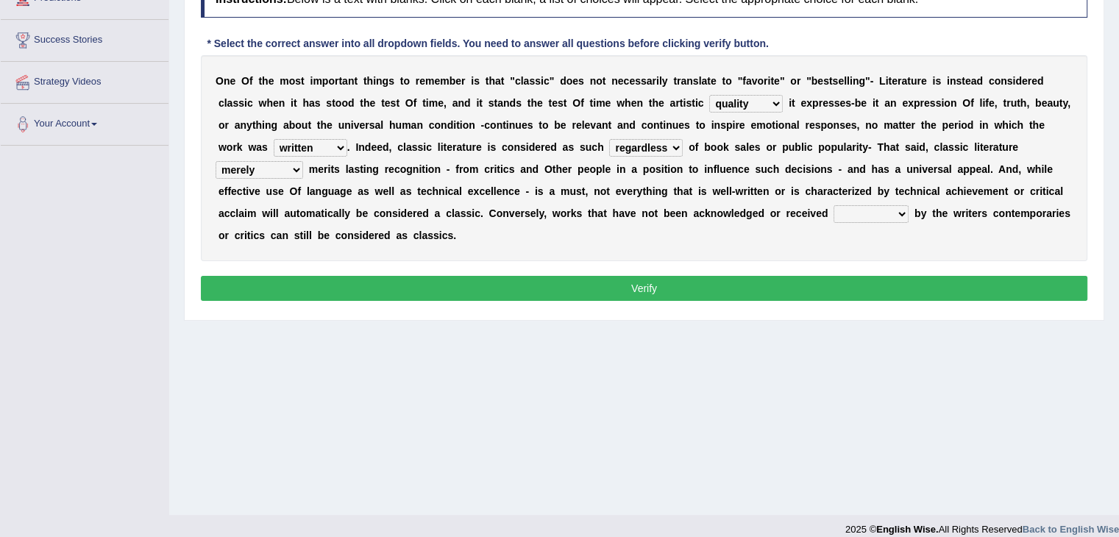
click at [883, 205] on select "imposingly positively efficiently arguably" at bounding box center [871, 214] width 75 height 18
select select "efficiently"
click at [834, 205] on select "imposingly positively efficiently arguably" at bounding box center [871, 214] width 75 height 18
click at [828, 286] on button "Verify" at bounding box center [644, 288] width 887 height 25
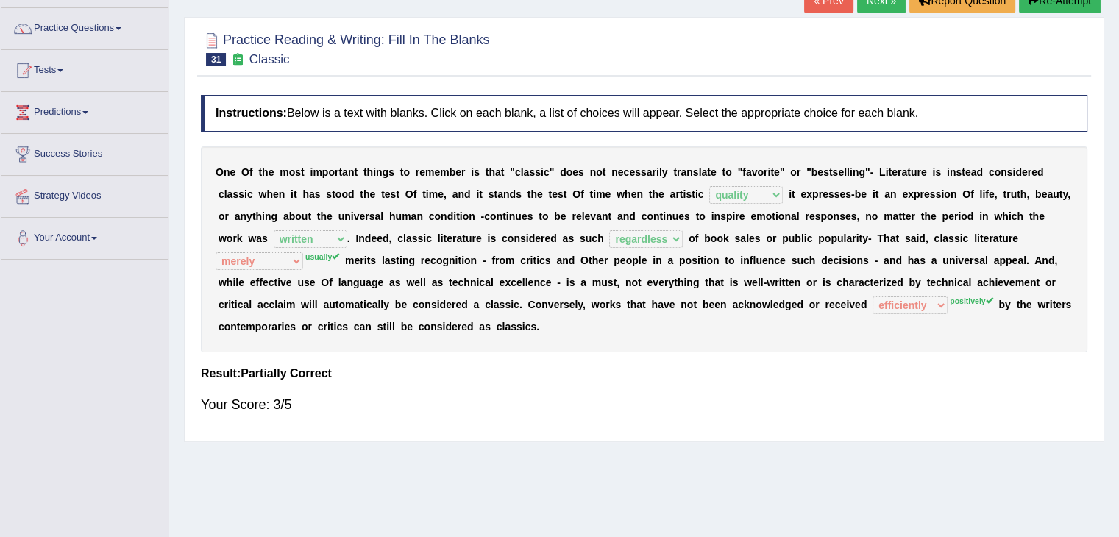
scroll to position [147, 0]
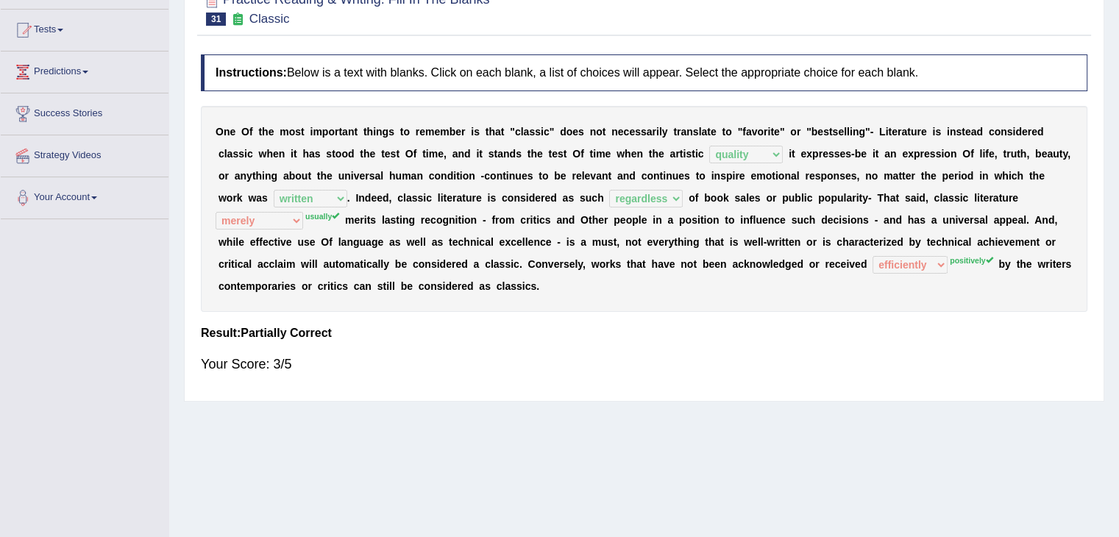
click at [489, 307] on div "O n e O f t h e m o s t i m p o r t a n t t h i n g s t o r e m e m b e r i s t…" at bounding box center [644, 209] width 887 height 206
click at [510, 334] on h4 "Result:" at bounding box center [644, 333] width 887 height 13
click at [196, 218] on div "Practice Reading & Writing: Fill In The Blanks 31 Classic Instructions: Below i…" at bounding box center [644, 188] width 921 height 425
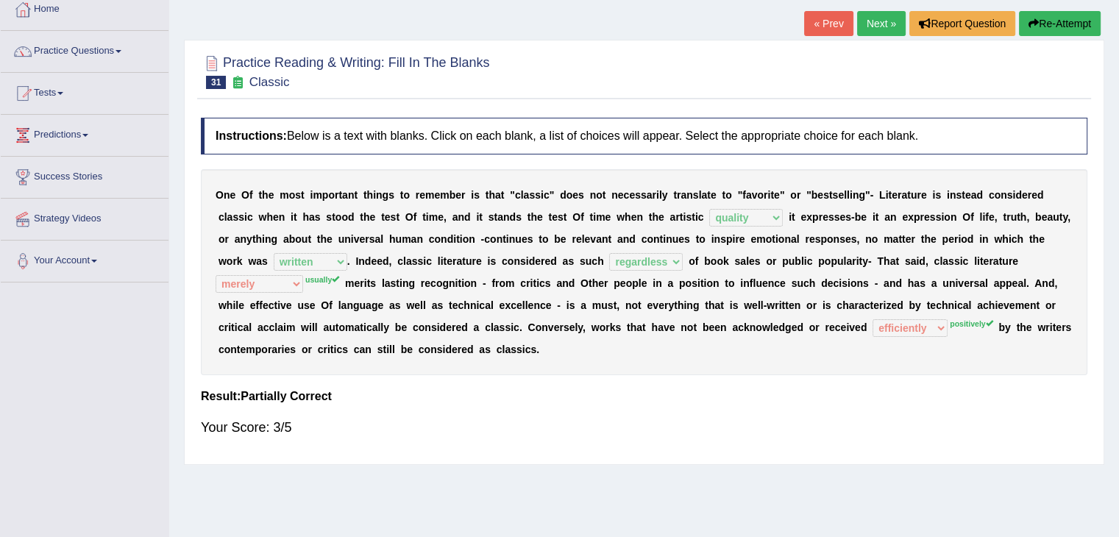
scroll to position [74, 0]
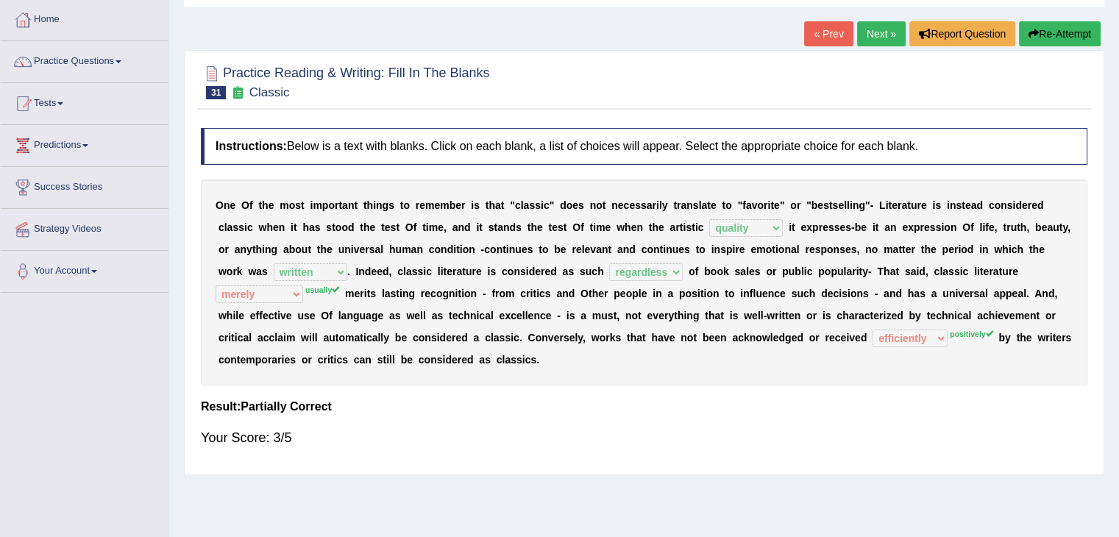
click at [1075, 39] on button "Re-Attempt" at bounding box center [1060, 33] width 82 height 25
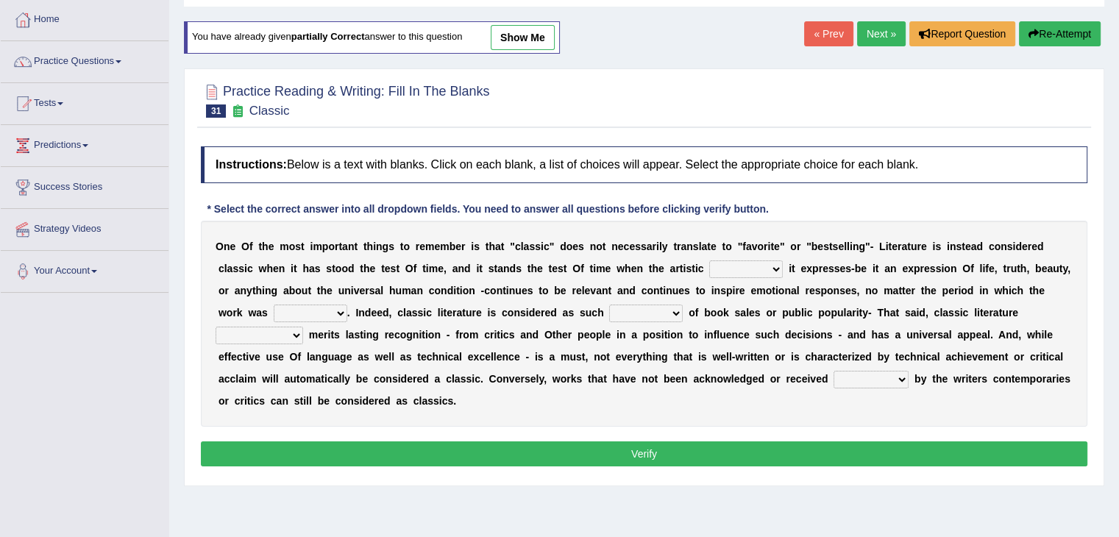
click at [764, 272] on select "quality facade bid clime" at bounding box center [746, 270] width 74 height 18
select select "quality"
click at [709, 261] on select "quality facade bid clime" at bounding box center [746, 270] width 74 height 18
click at [327, 306] on select "written writing write to write" at bounding box center [311, 314] width 74 height 18
select select "written"
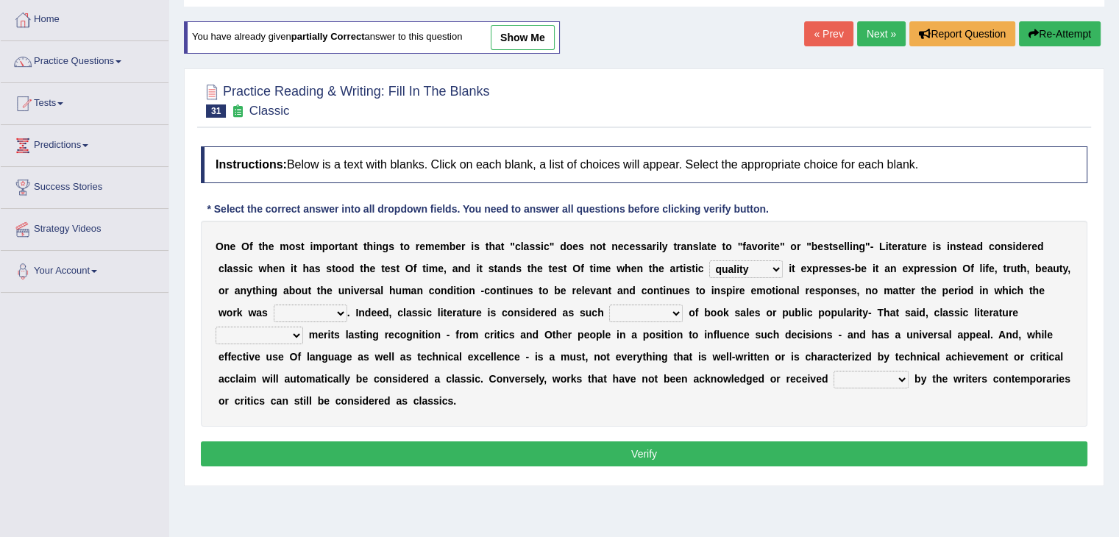
click at [274, 305] on select "written writing write to write" at bounding box center [311, 314] width 74 height 18
click at [636, 313] on select "careless devoid lacking regardless" at bounding box center [646, 314] width 74 height 18
select select "regardless"
click at [609, 305] on select "careless devoid lacking regardless" at bounding box center [646, 314] width 74 height 18
click at [285, 336] on select "exclusively usually merely consequently" at bounding box center [260, 336] width 88 height 18
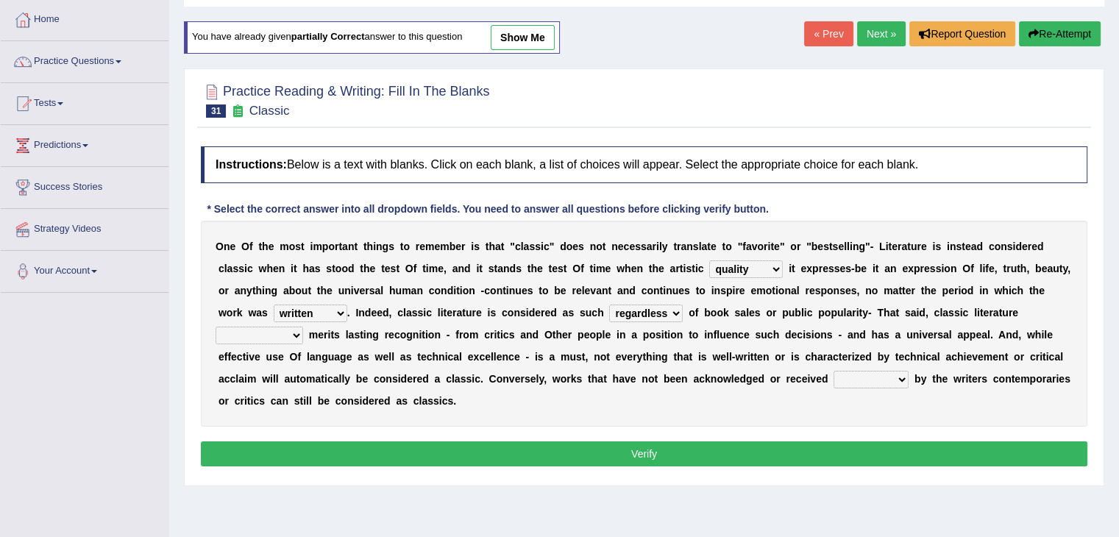
select select "usually"
click at [216, 327] on select "exclusively usually merely consequently" at bounding box center [260, 336] width 88 height 18
click at [869, 375] on select "imposingly positively efficiently arguably" at bounding box center [871, 380] width 75 height 18
select select "positively"
click at [834, 371] on select "imposingly positively efficiently arguably" at bounding box center [871, 380] width 75 height 18
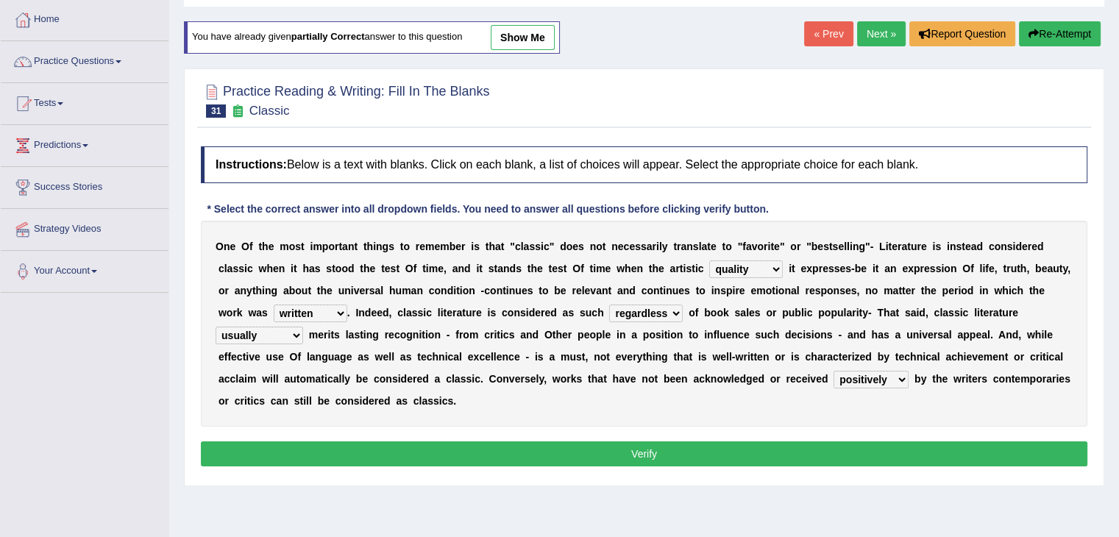
click at [804, 401] on div "O n e O f t h e m o s t i m p o r t a n t t h i n g s t o r e m e m b e r i s t…" at bounding box center [644, 324] width 887 height 206
click at [761, 452] on button "Verify" at bounding box center [644, 454] width 887 height 25
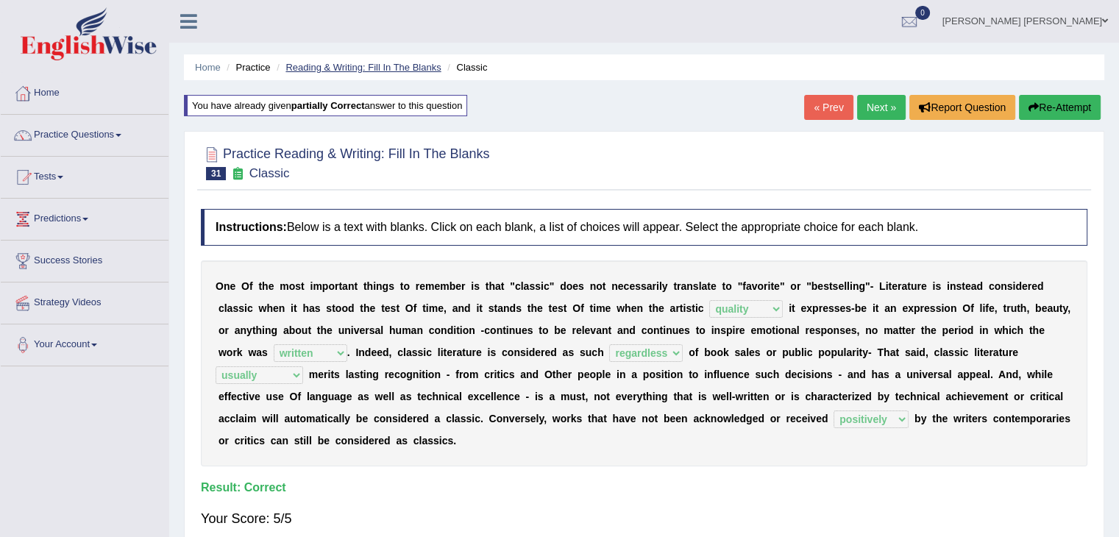
click at [397, 68] on link "Reading & Writing: Fill In The Blanks" at bounding box center [363, 67] width 155 height 11
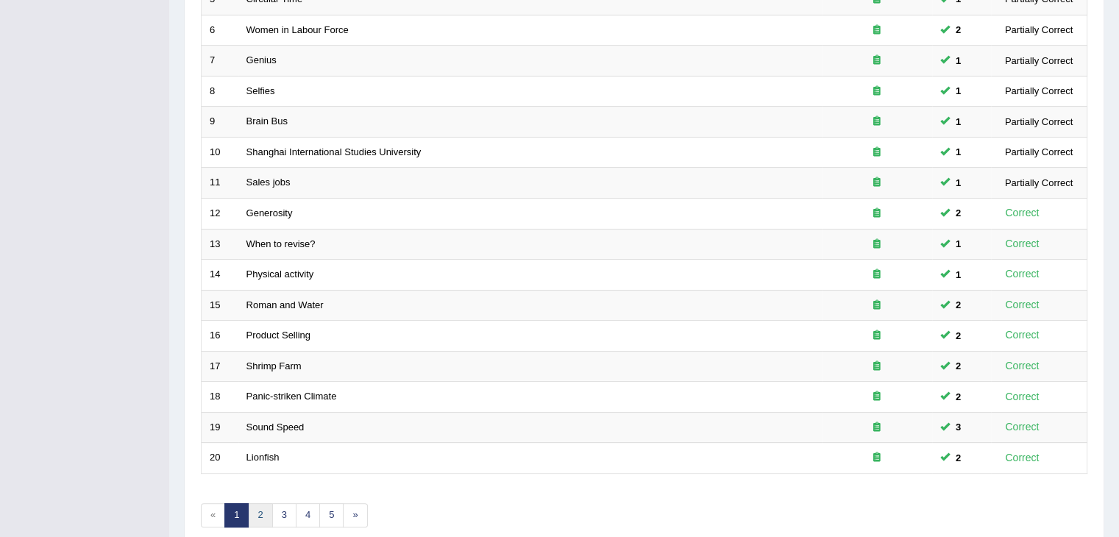
click at [263, 511] on link "2" at bounding box center [260, 515] width 24 height 24
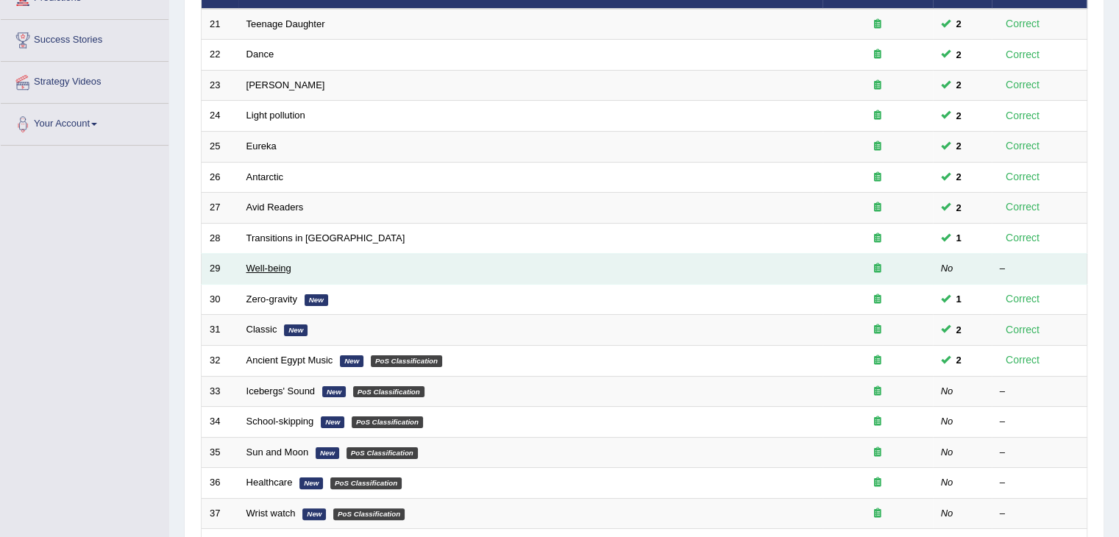
click at [271, 266] on link "Well-being" at bounding box center [269, 268] width 45 height 11
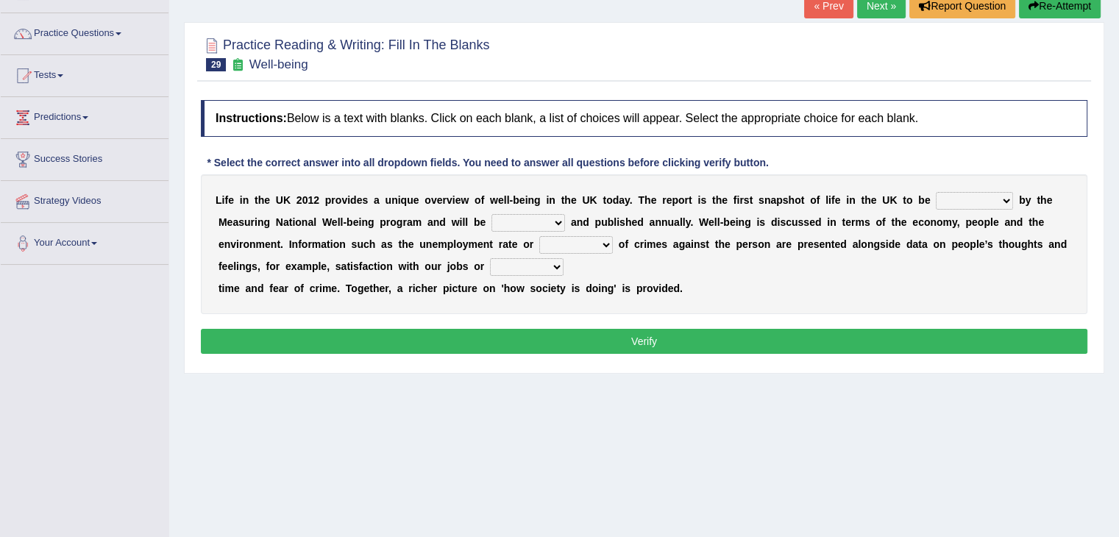
scroll to position [147, 0]
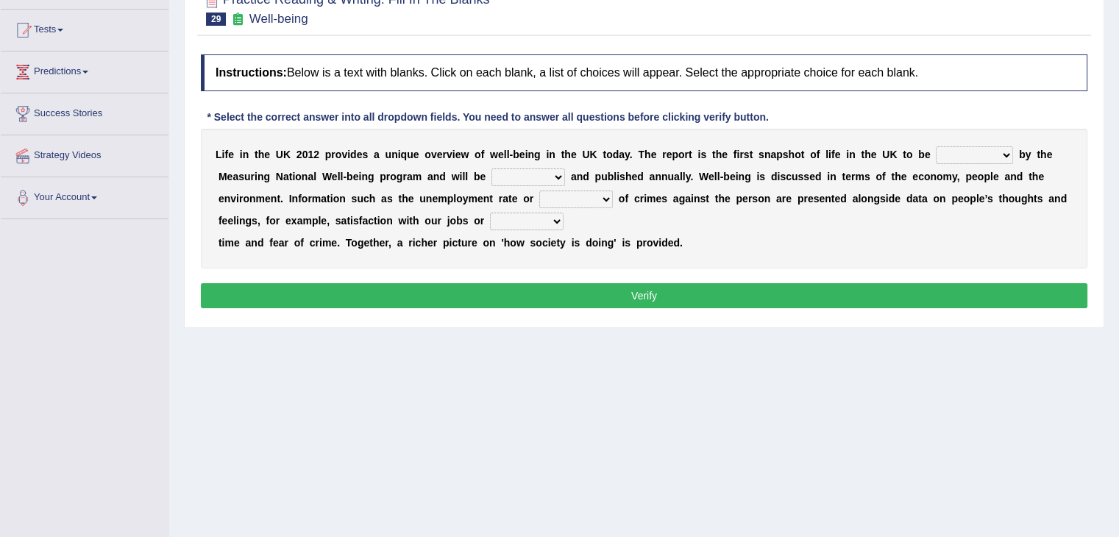
click at [949, 155] on select "delivered protected demanded overviewed" at bounding box center [974, 155] width 77 height 18
click at [866, 177] on b "s" at bounding box center [868, 177] width 6 height 12
click at [966, 156] on select "delivered protected demanded overviewed" at bounding box center [974, 155] width 77 height 18
select select "delivered"
click at [936, 146] on select "delivered protected demanded overviewed" at bounding box center [974, 155] width 77 height 18
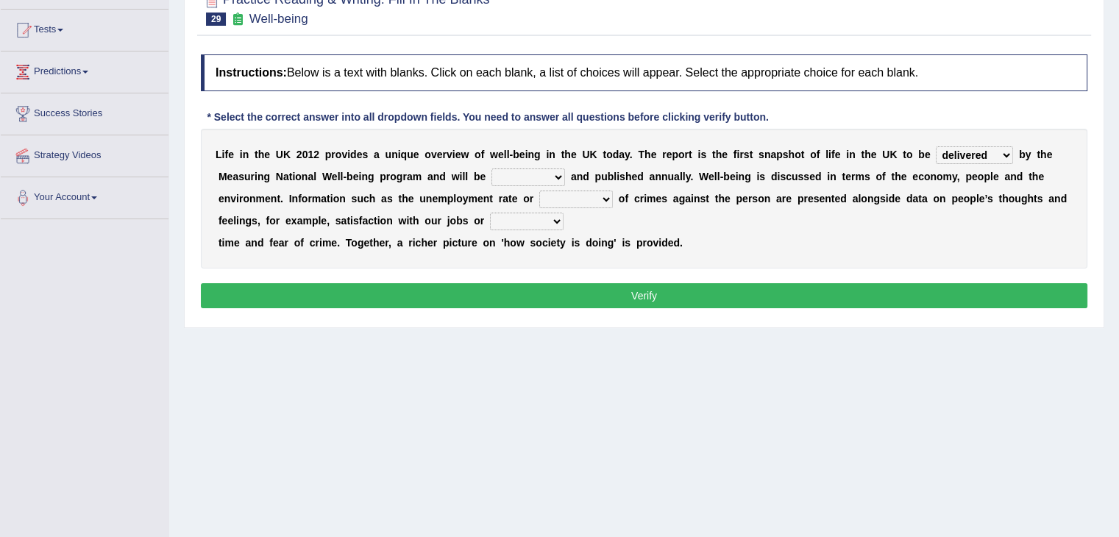
drag, startPoint x: 963, startPoint y: 154, endPoint x: 946, endPoint y: 157, distance: 17.2
click at [963, 154] on select "delivered protected demanded overviewed" at bounding box center [974, 155] width 77 height 18
click at [871, 157] on b "e" at bounding box center [874, 155] width 6 height 12
click at [531, 169] on select "distorted charted updated arranged" at bounding box center [529, 178] width 74 height 18
select select "updated"
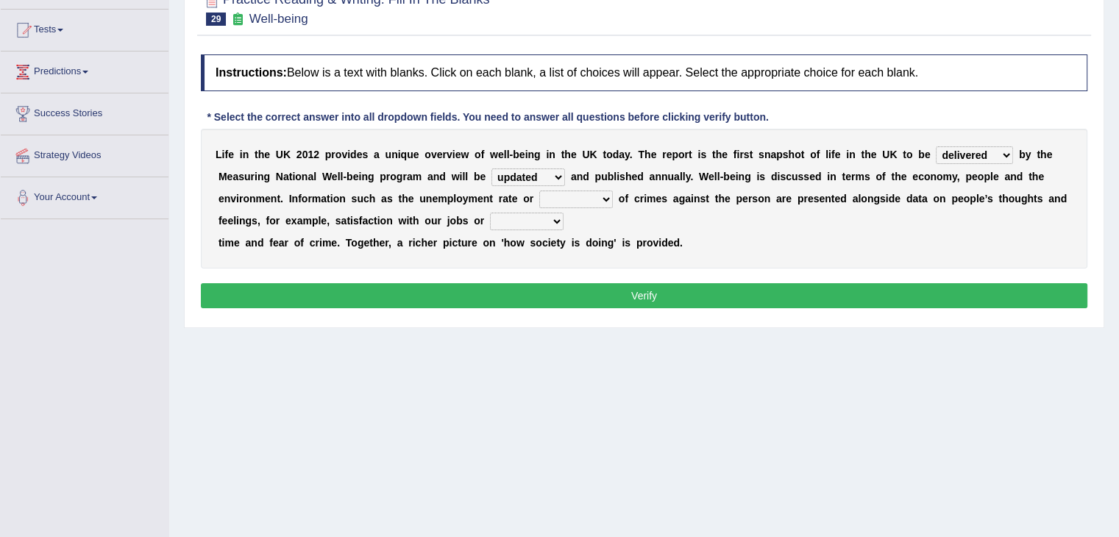
click at [492, 169] on select "distorted charted updated arranged" at bounding box center [529, 178] width 74 height 18
click at [563, 199] on select "velocity weight span number" at bounding box center [576, 200] width 74 height 18
click at [671, 197] on b at bounding box center [671, 199] width 6 height 12
click at [590, 197] on select "velocity weight span number" at bounding box center [576, 200] width 74 height 18
select select "number"
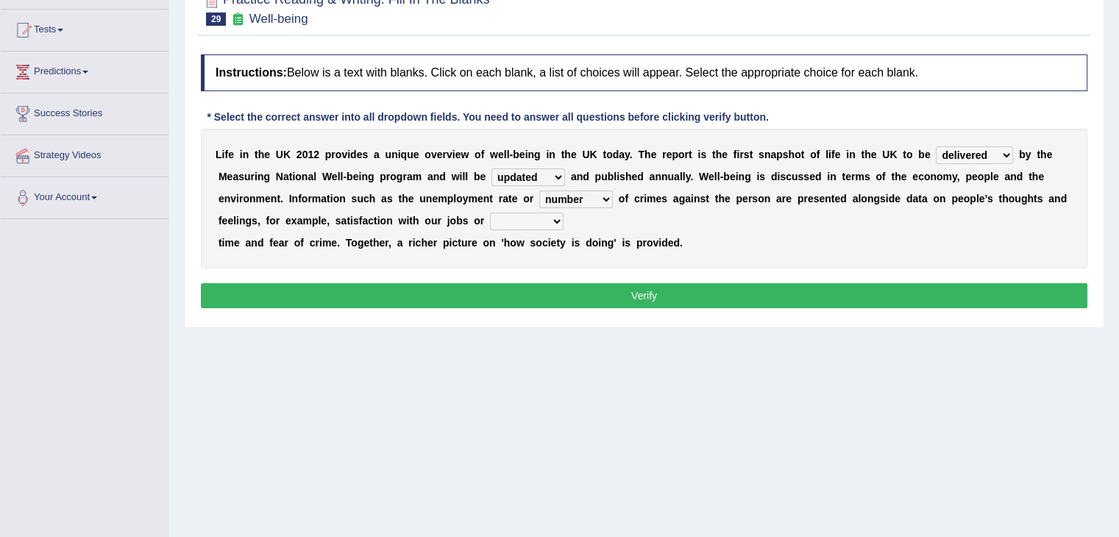
click at [539, 191] on select "velocity weight span number" at bounding box center [576, 200] width 74 height 18
click at [519, 218] on select "pressure plea fancy leisure" at bounding box center [527, 222] width 74 height 18
select select "pressure"
click at [490, 213] on select "pressure plea fancy leisure" at bounding box center [527, 222] width 74 height 18
click at [422, 215] on b at bounding box center [422, 221] width 6 height 12
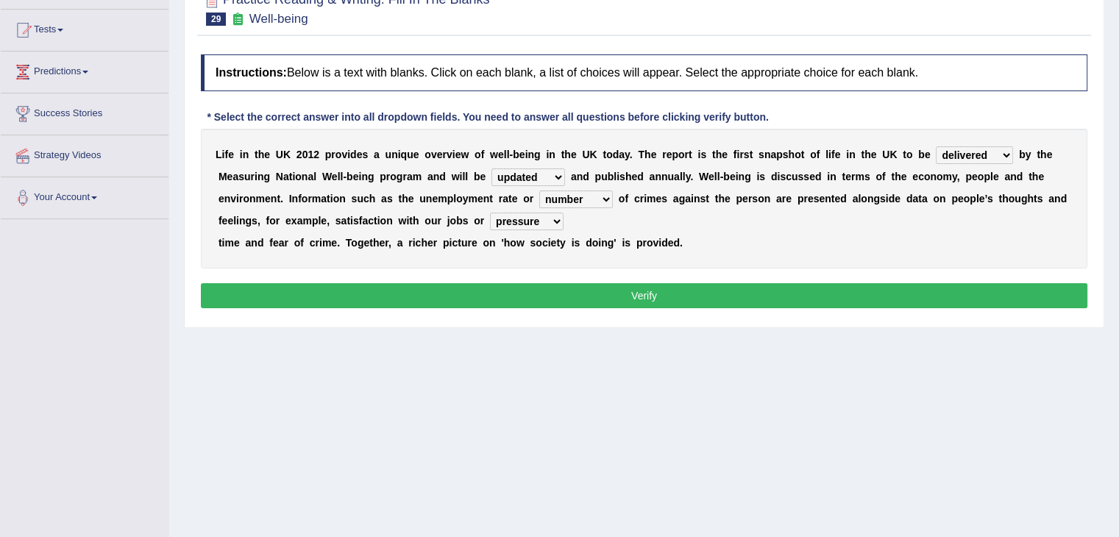
click at [502, 219] on select "pressure plea fancy leisure" at bounding box center [527, 222] width 74 height 18
click at [468, 215] on b at bounding box center [471, 221] width 6 height 12
click at [530, 294] on button "Verify" at bounding box center [644, 295] width 887 height 25
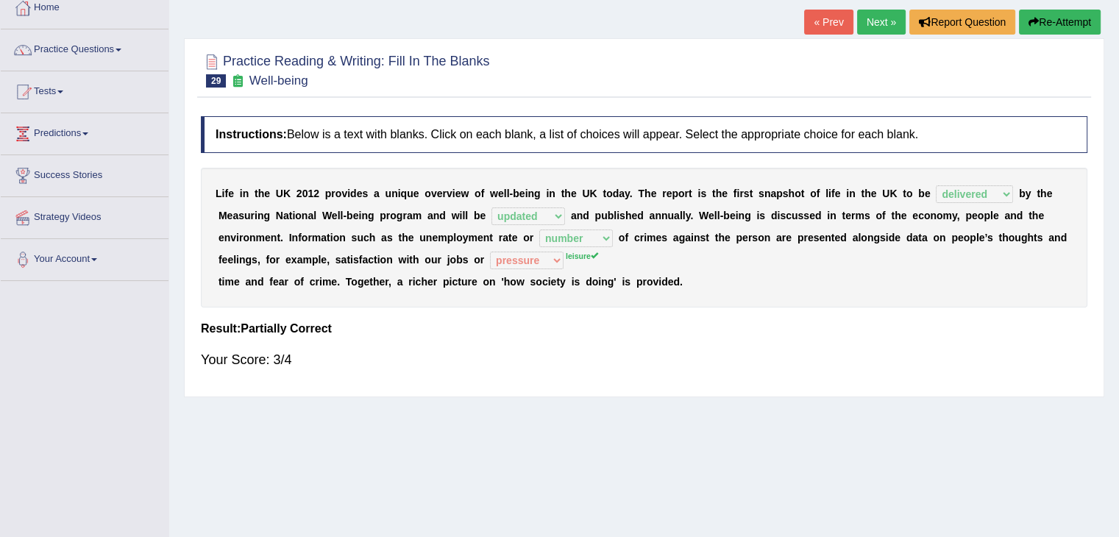
scroll to position [74, 0]
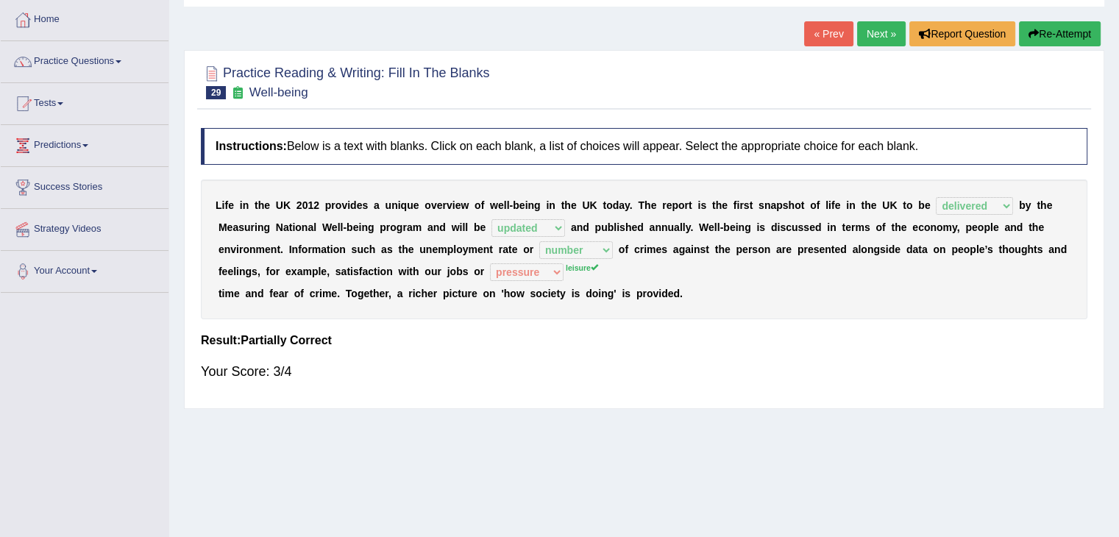
click at [1071, 33] on button "Re-Attempt" at bounding box center [1060, 33] width 82 height 25
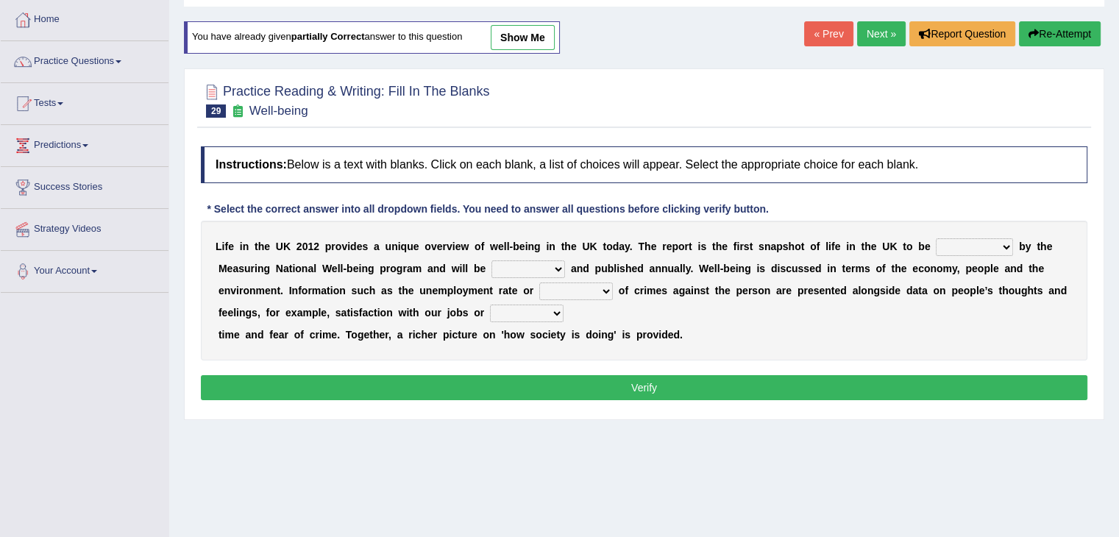
click at [957, 246] on select "delivered protected demanded overviewed" at bounding box center [974, 247] width 77 height 18
select select "delivered"
click at [936, 238] on select "delivered protected demanded overviewed" at bounding box center [974, 247] width 77 height 18
click at [525, 267] on select "distorted charted updated arranged" at bounding box center [529, 270] width 74 height 18
select select "updated"
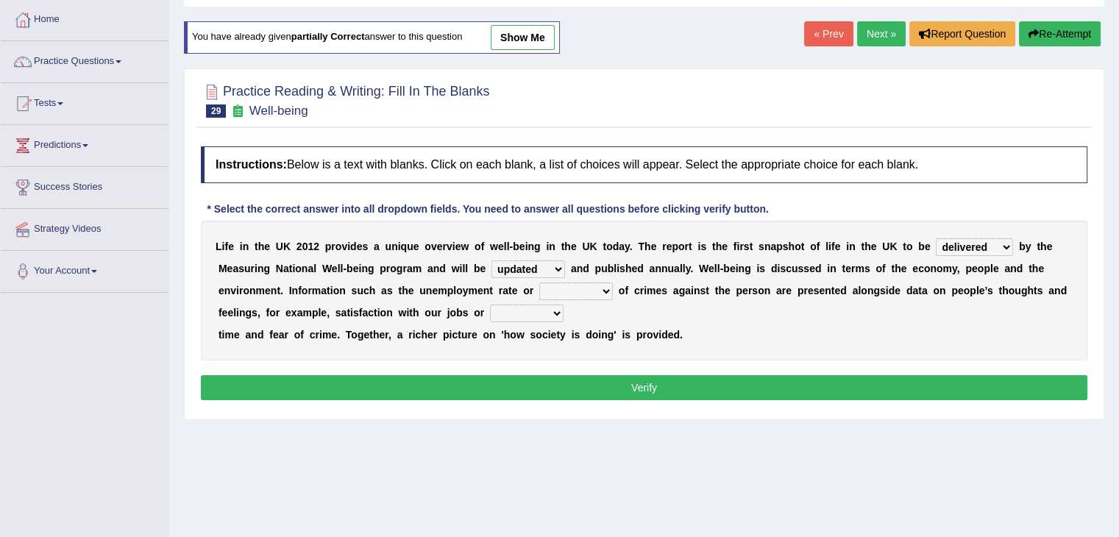
click at [492, 261] on select "distorted charted updated arranged" at bounding box center [529, 270] width 74 height 18
click at [562, 285] on select "velocity weight span number" at bounding box center [576, 292] width 74 height 18
select select "number"
click at [539, 283] on select "velocity weight span number" at bounding box center [576, 292] width 74 height 18
click at [545, 306] on select "pressure plea fancy leisure" at bounding box center [527, 314] width 74 height 18
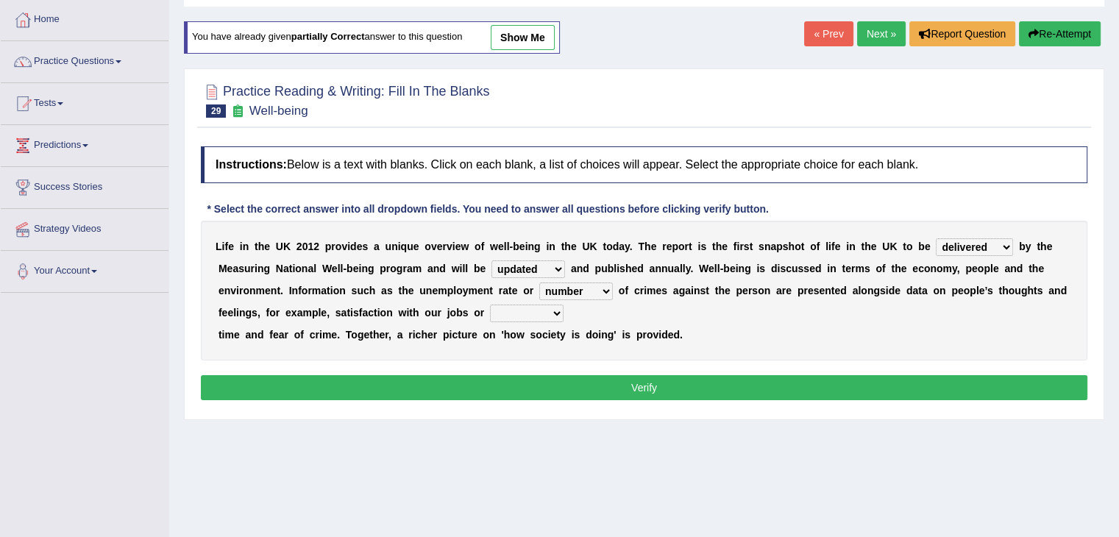
select select "leisure"
click at [490, 305] on select "pressure plea fancy leisure" at bounding box center [527, 314] width 74 height 18
click at [509, 375] on button "Verify" at bounding box center [644, 387] width 887 height 25
